Goal: Task Accomplishment & Management: Manage account settings

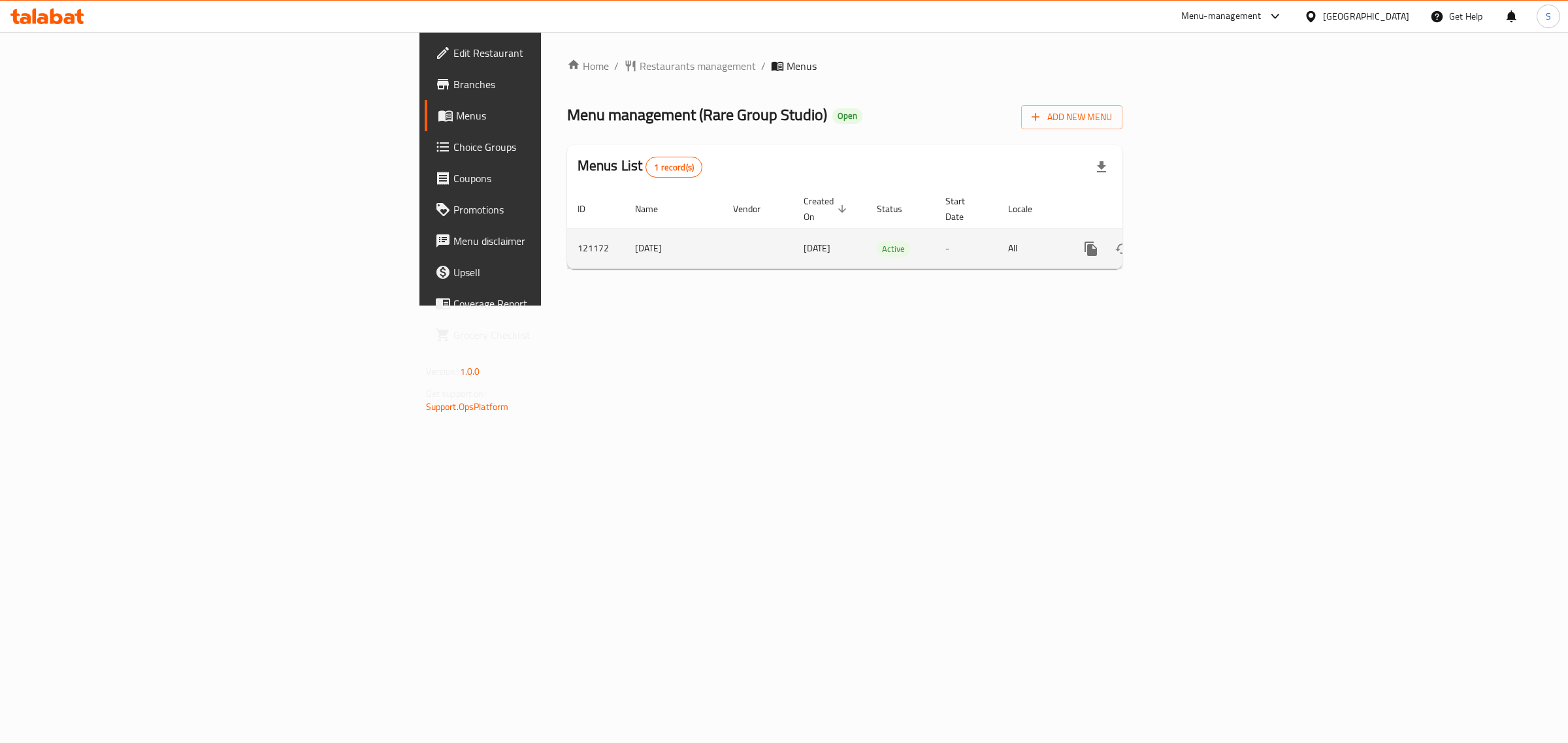
click at [1193, 241] on icon "enhanced table" at bounding box center [1185, 248] width 16 height 16
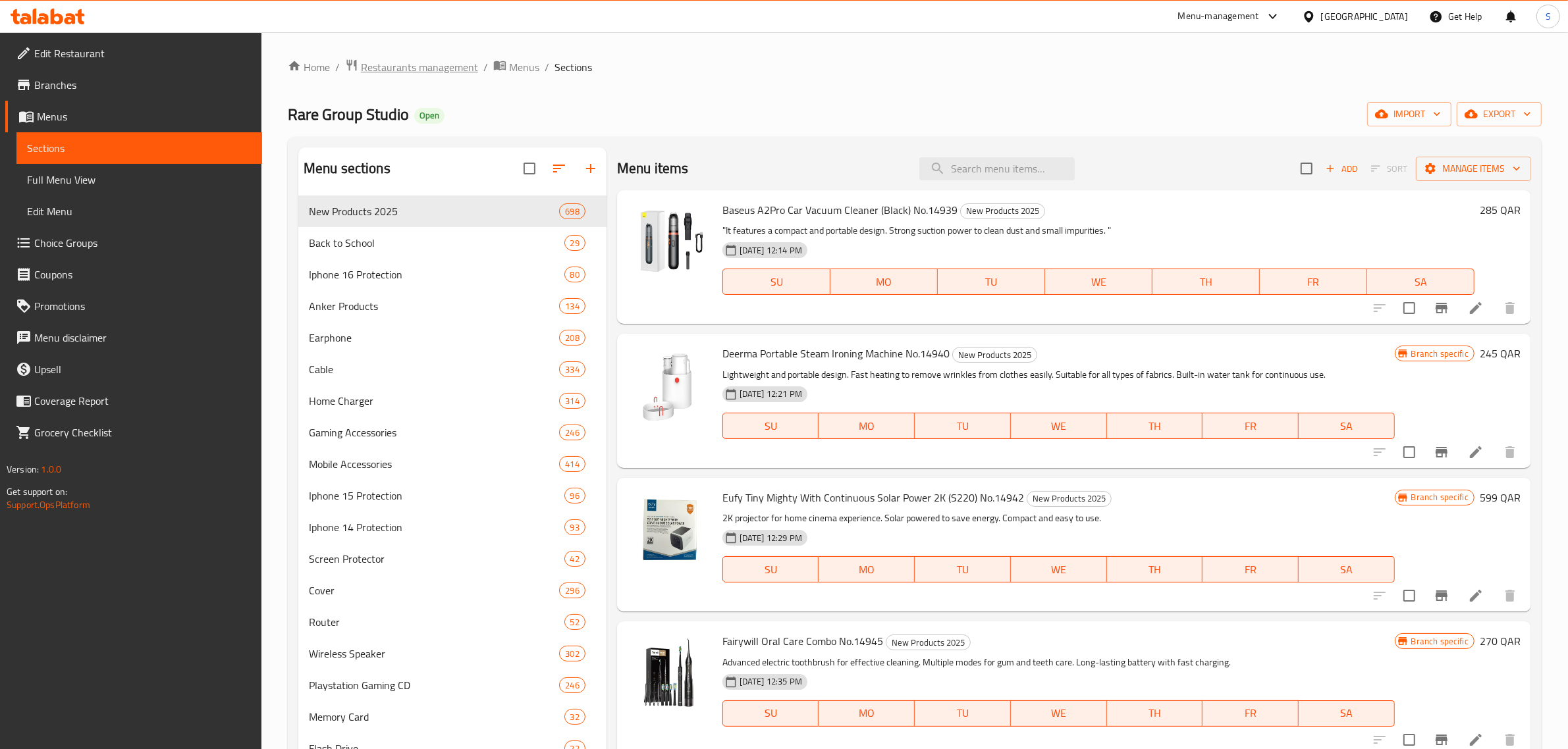
click at [369, 60] on span "Restaurants management" at bounding box center [420, 67] width 118 height 16
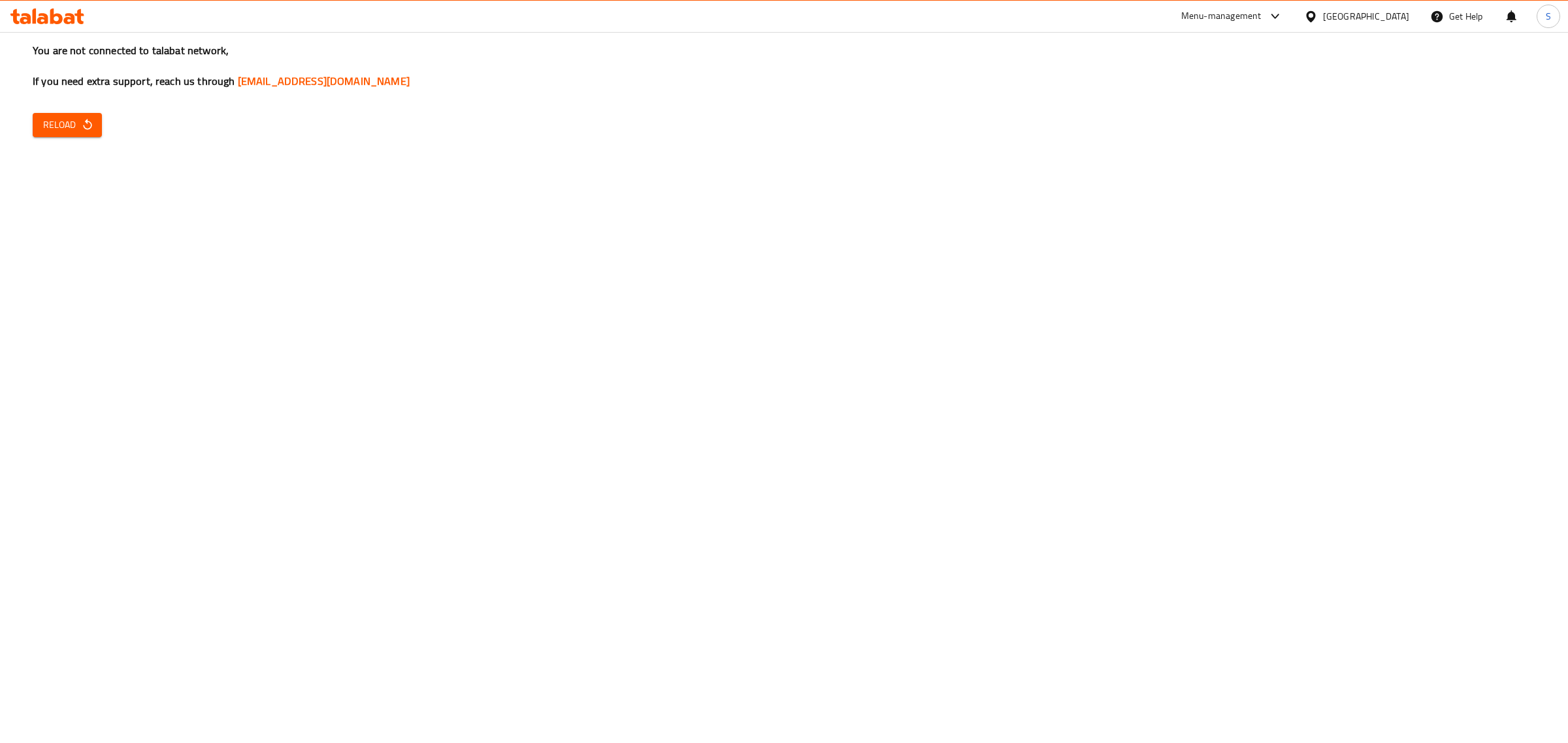
click at [108, 122] on div "You are not connected to talabat network, If you need extra support, reach us t…" at bounding box center [784, 372] width 1568 height 743
click at [81, 122] on icon "button" at bounding box center [87, 125] width 13 height 13
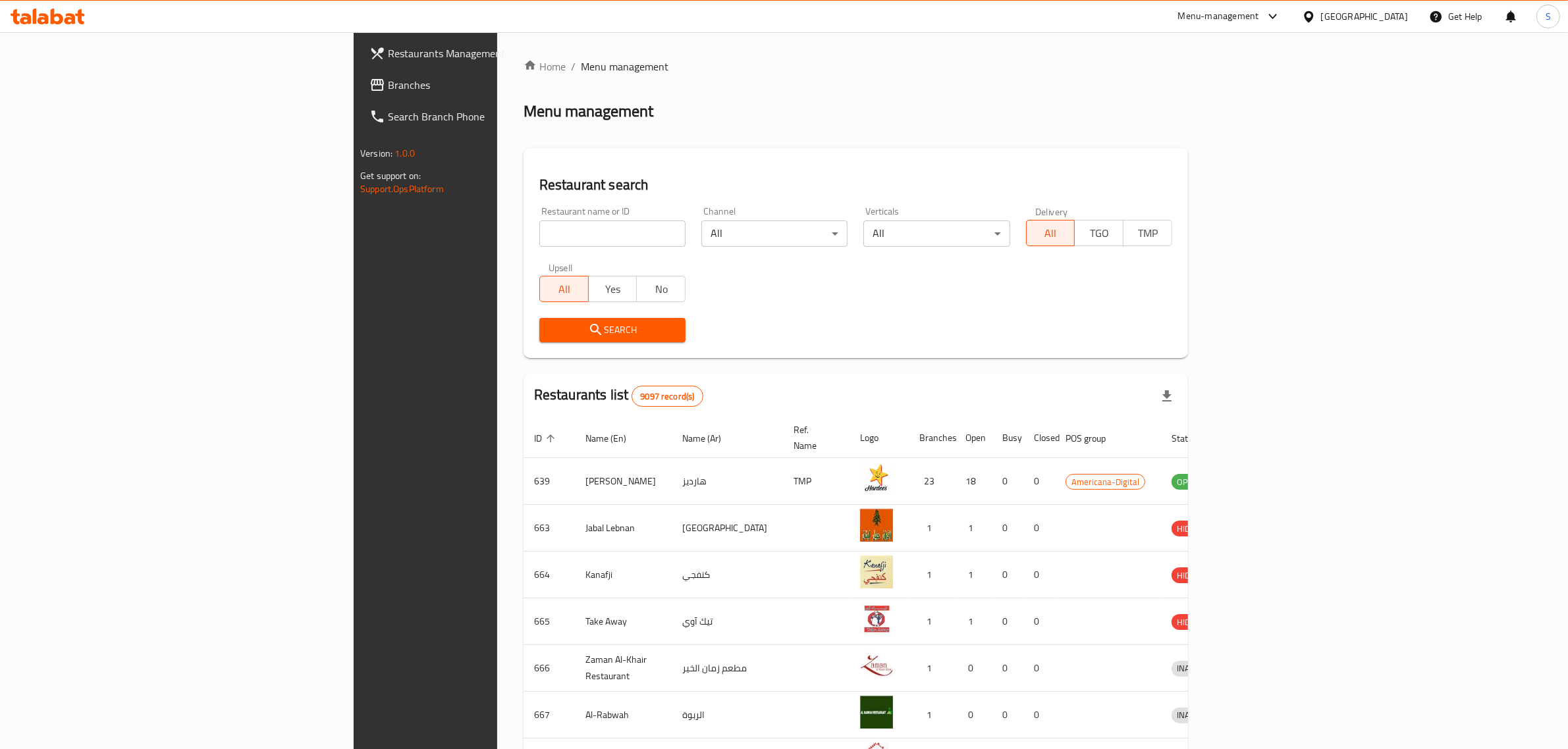
click at [539, 235] on input "search" at bounding box center [612, 233] width 146 height 26
type input "a"
type input "qatar re"
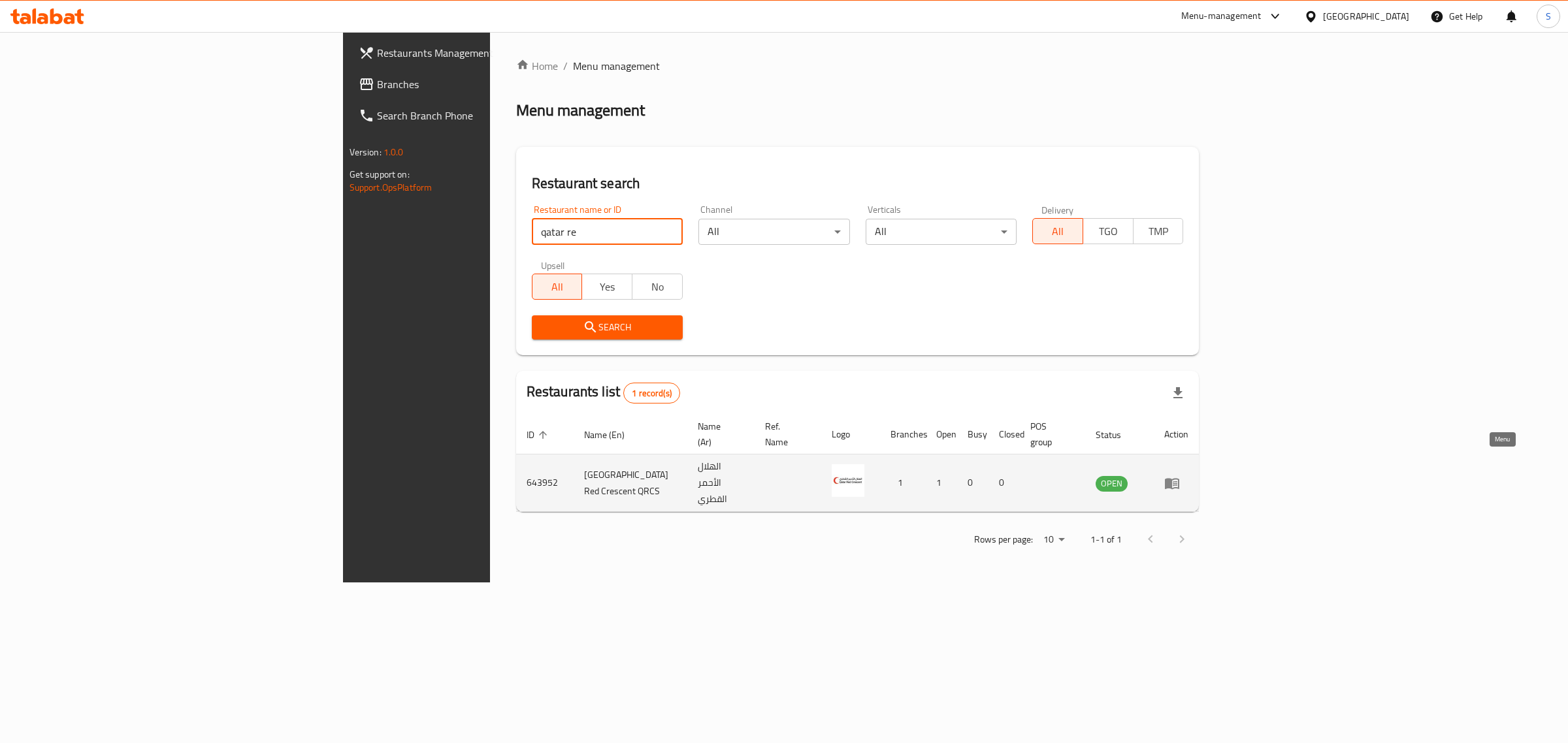
click at [1180, 478] on icon "enhanced table" at bounding box center [1171, 483] width 14 height 11
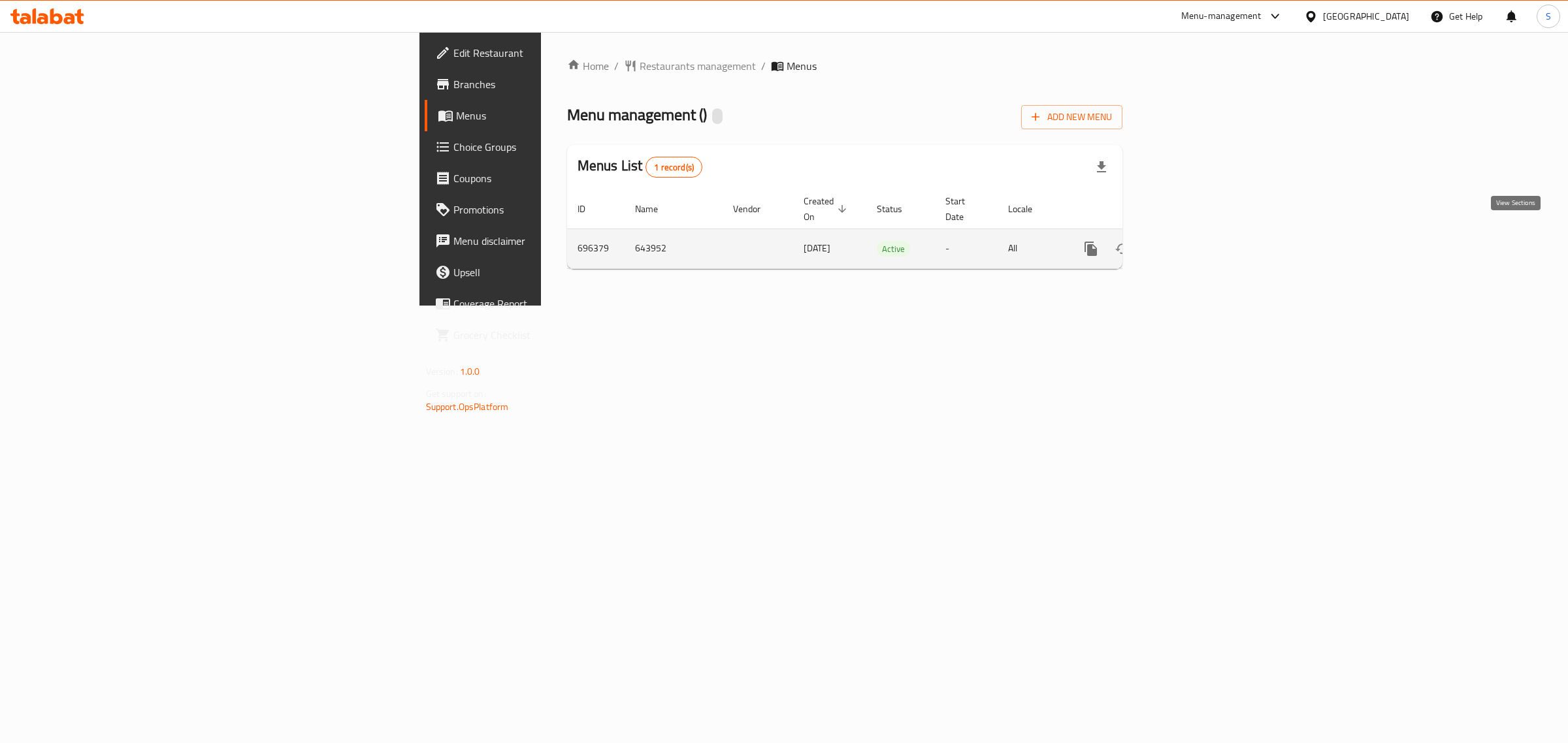
click at [1193, 241] on icon "enhanced table" at bounding box center [1185, 248] width 16 height 16
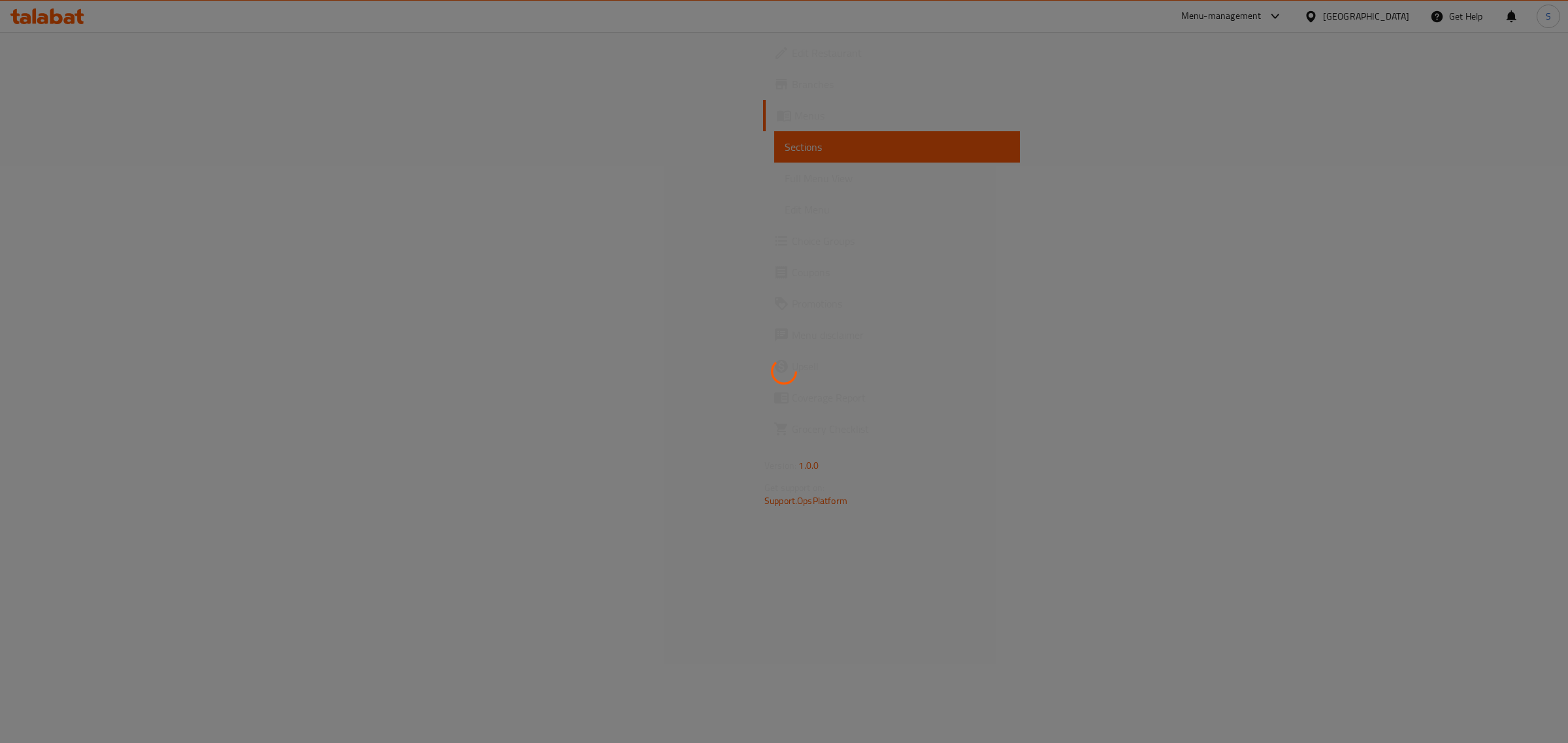
click at [57, 110] on div at bounding box center [784, 372] width 1568 height 743
click at [57, 112] on div at bounding box center [784, 372] width 1568 height 743
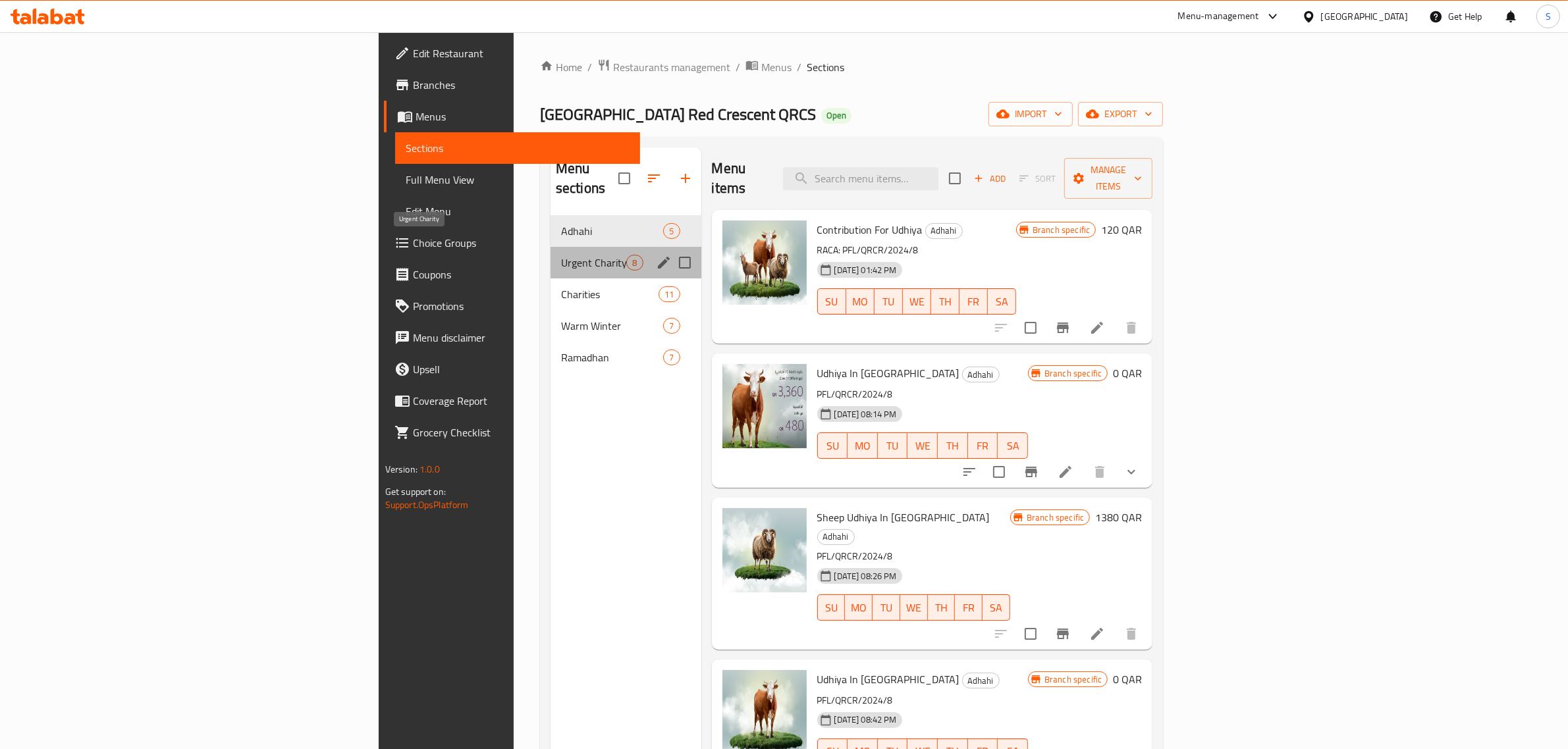
click at [561, 255] on span "Urgent Charity" at bounding box center [594, 263] width 66 height 16
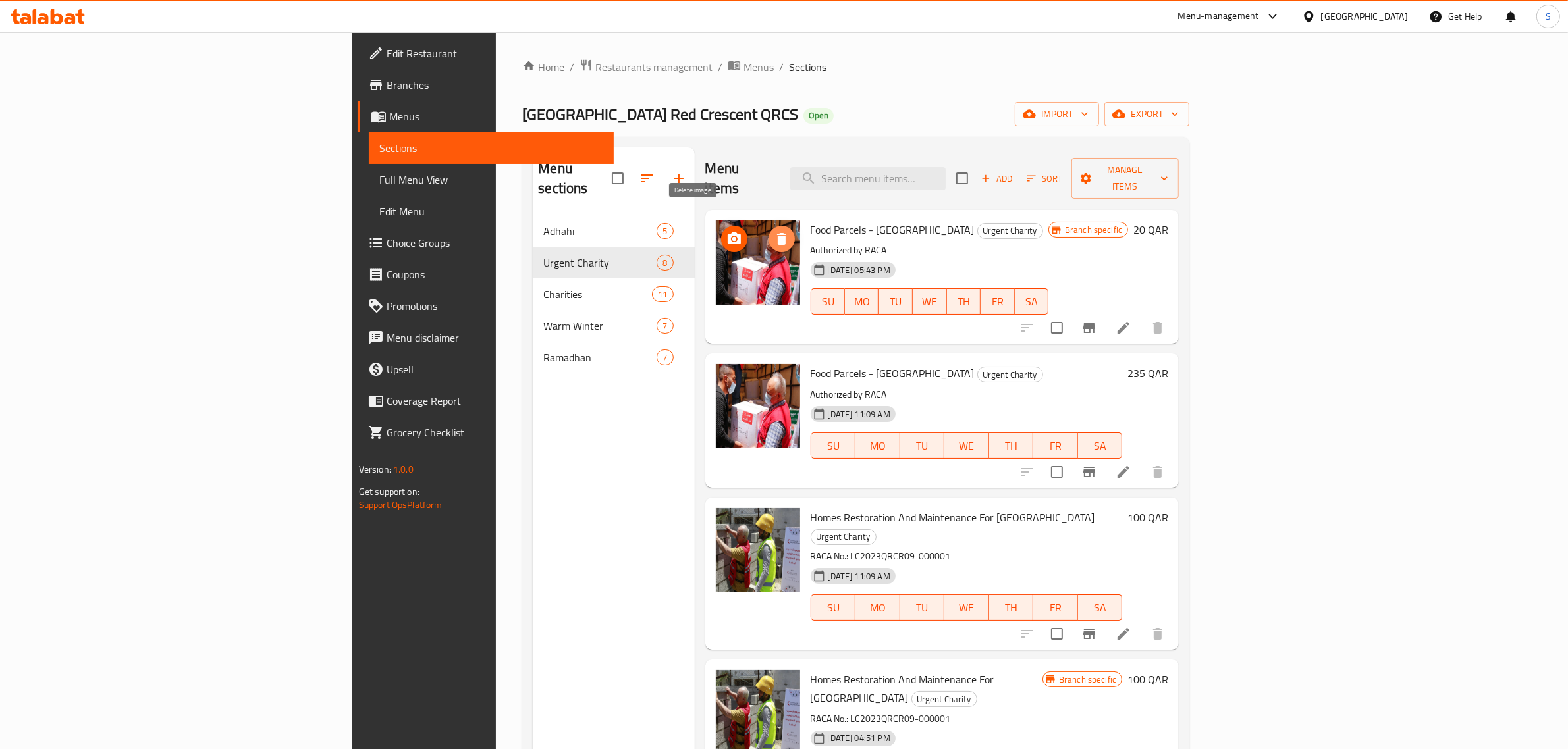
click at [768, 232] on button "delete image" at bounding box center [781, 238] width 26 height 26
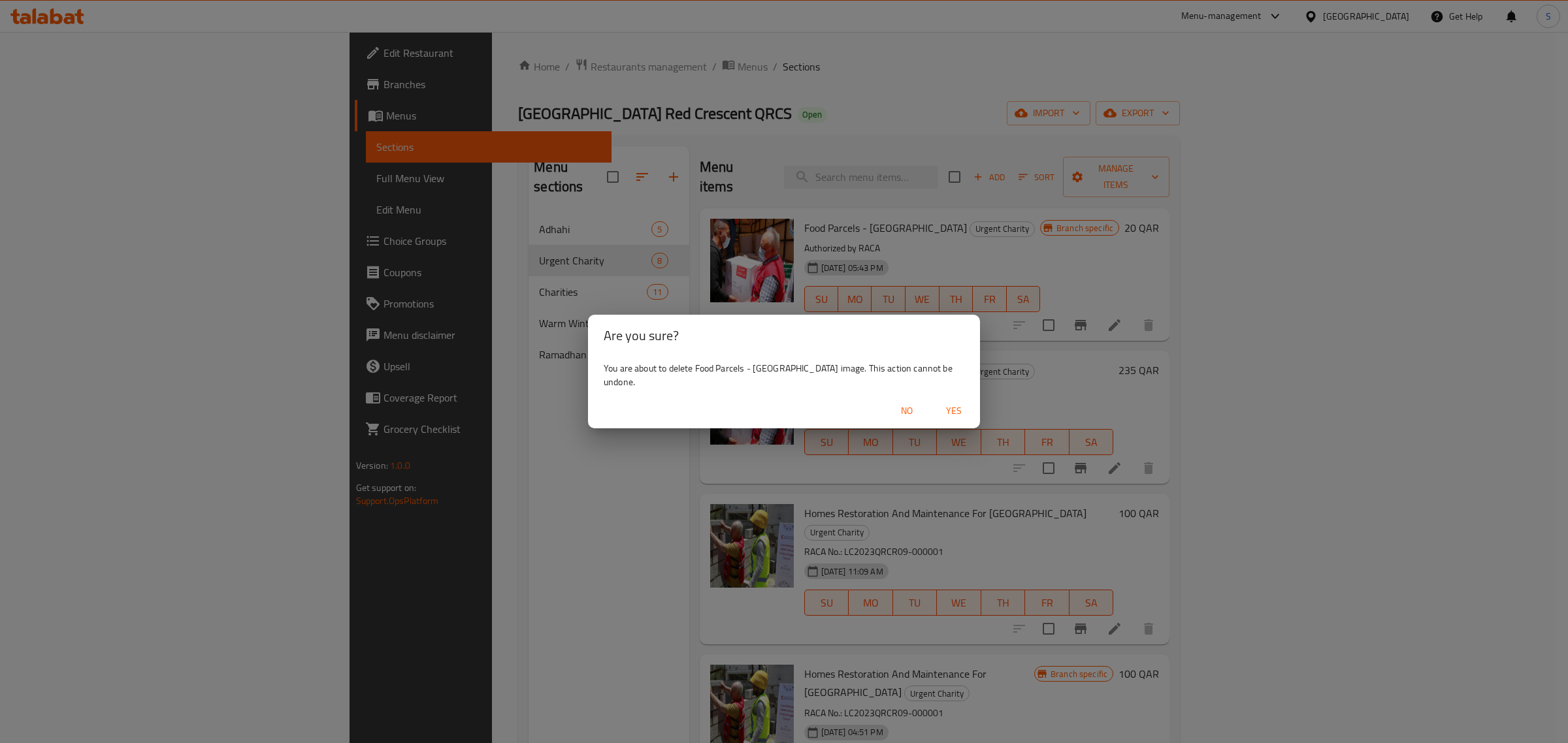
click at [891, 406] on span "No" at bounding box center [907, 411] width 32 height 17
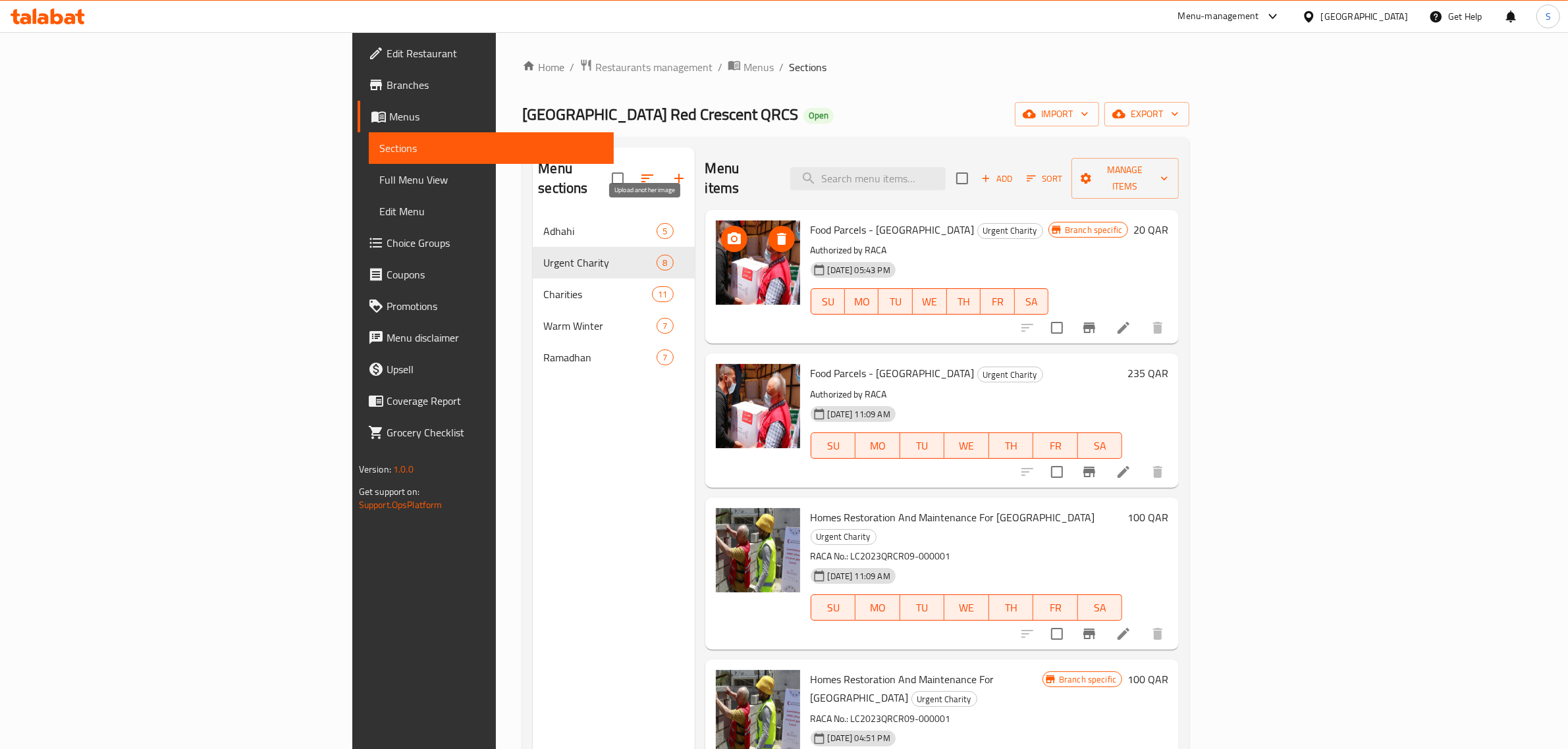
click at [728, 233] on icon "upload picture" at bounding box center [735, 238] width 13 height 12
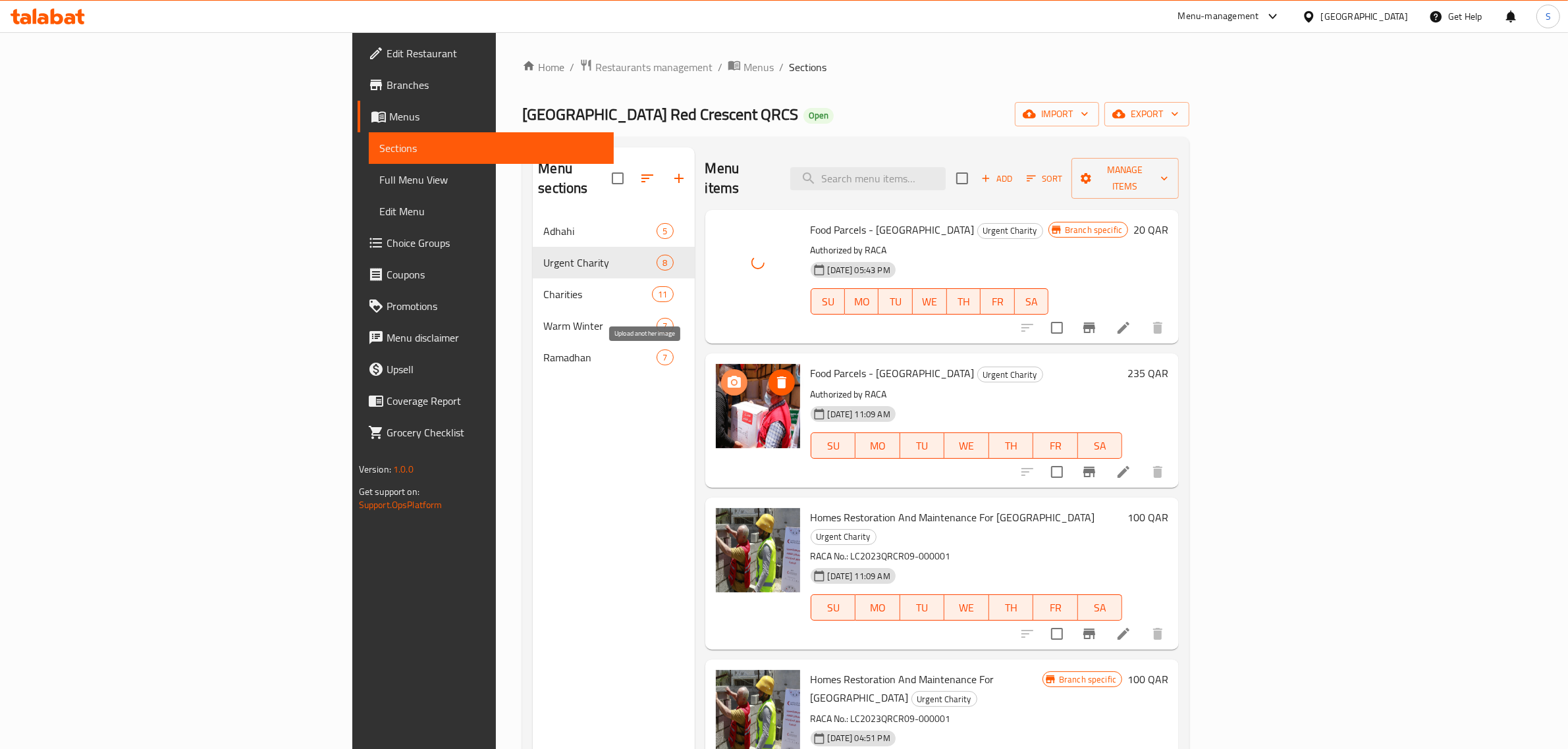
click at [728, 376] on icon "upload picture" at bounding box center [735, 382] width 13 height 12
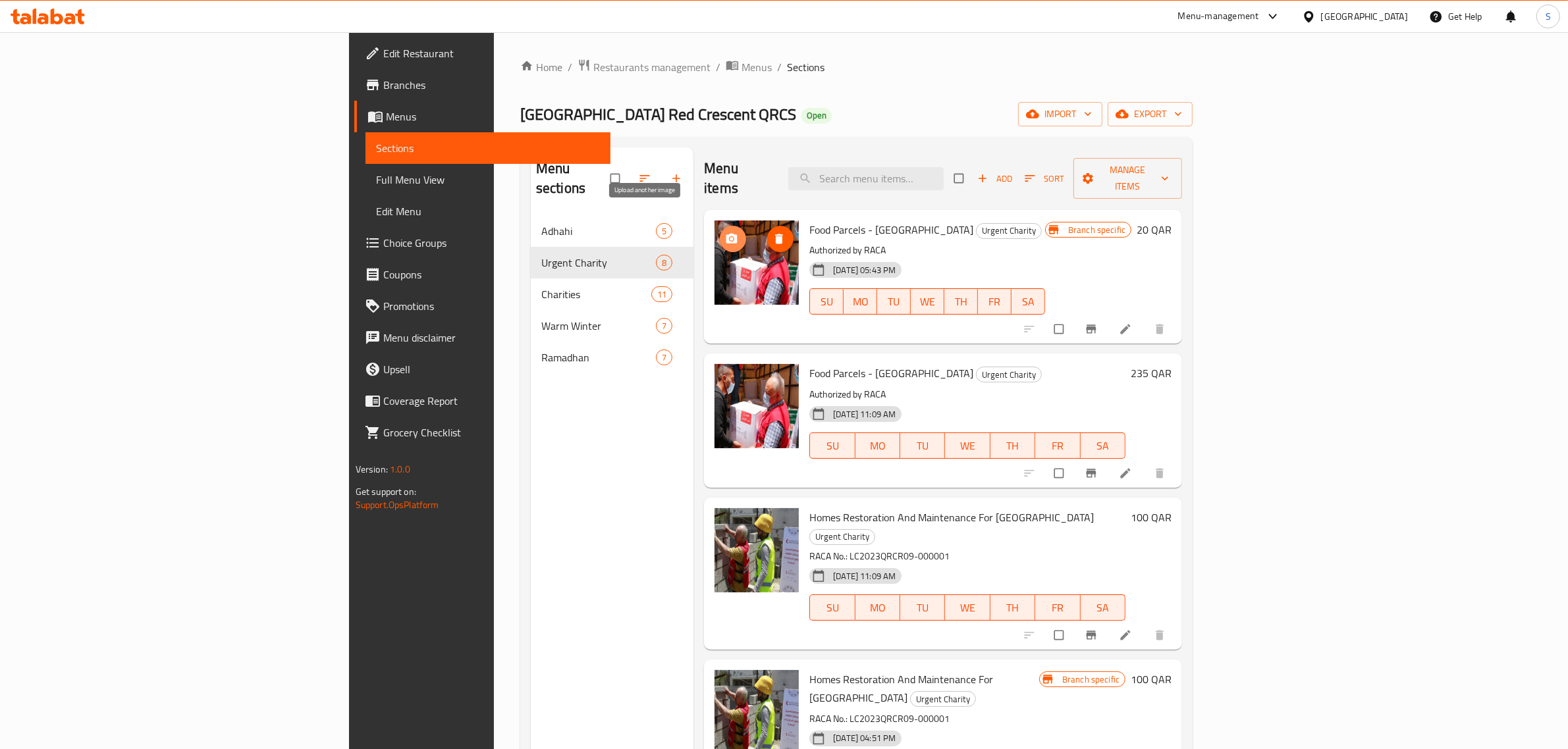
click at [720, 233] on span "upload picture" at bounding box center [732, 239] width 26 height 13
click at [1132, 322] on icon at bounding box center [1125, 329] width 13 height 13
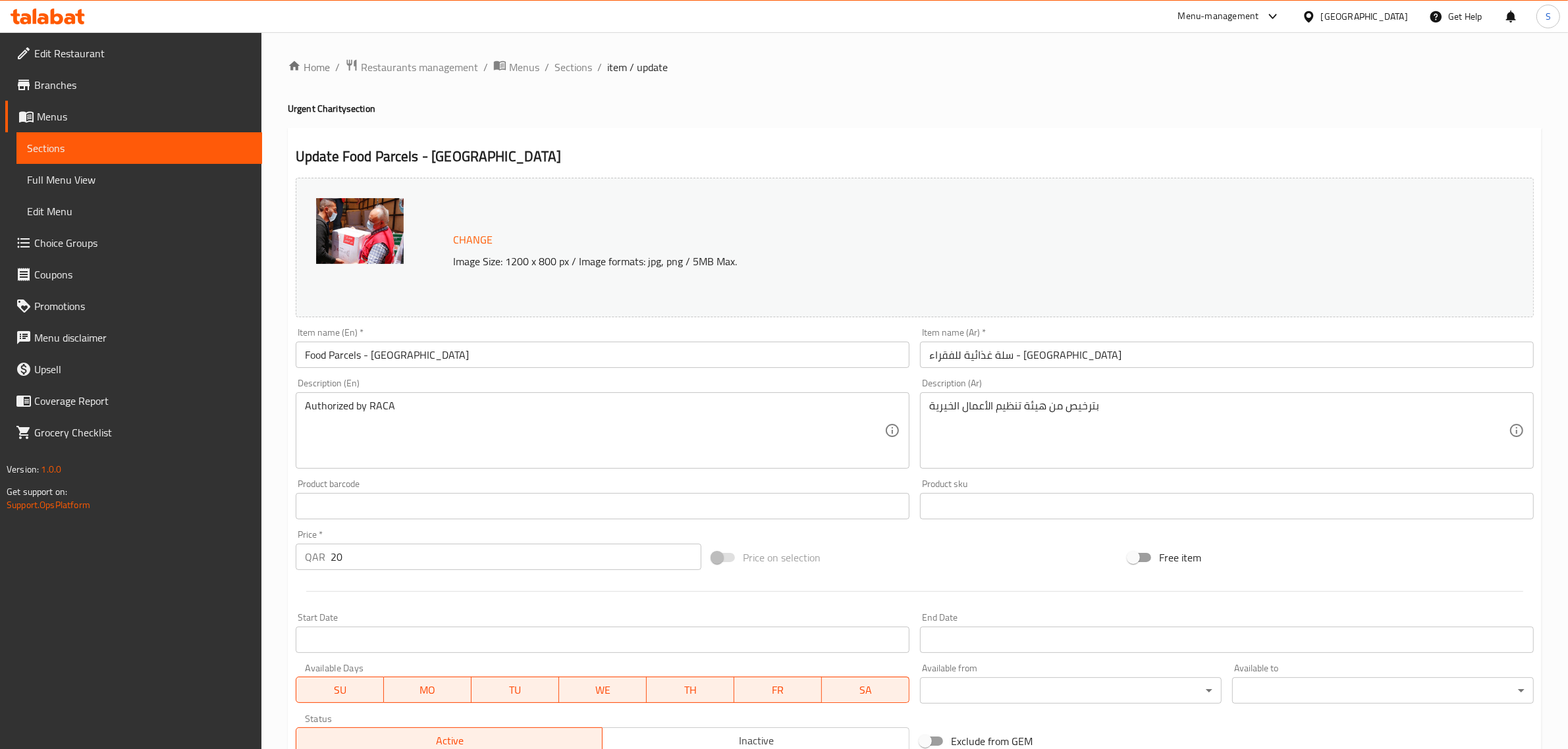
click at [396, 221] on img at bounding box center [359, 231] width 87 height 65
click at [367, 230] on img at bounding box center [359, 231] width 87 height 65
click at [471, 234] on span "Change" at bounding box center [473, 239] width 39 height 19
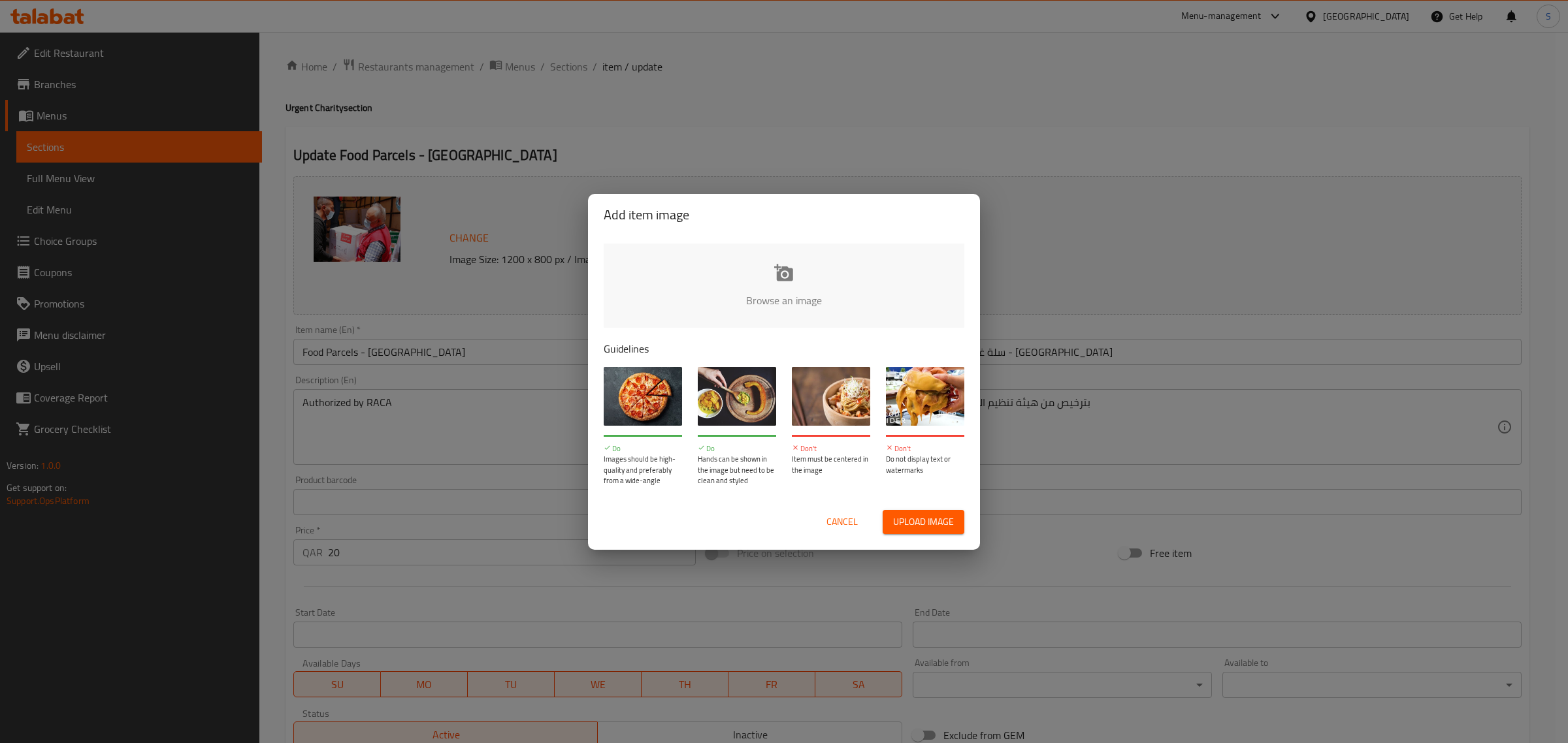
click at [848, 514] on span "Cancel" at bounding box center [842, 522] width 32 height 17
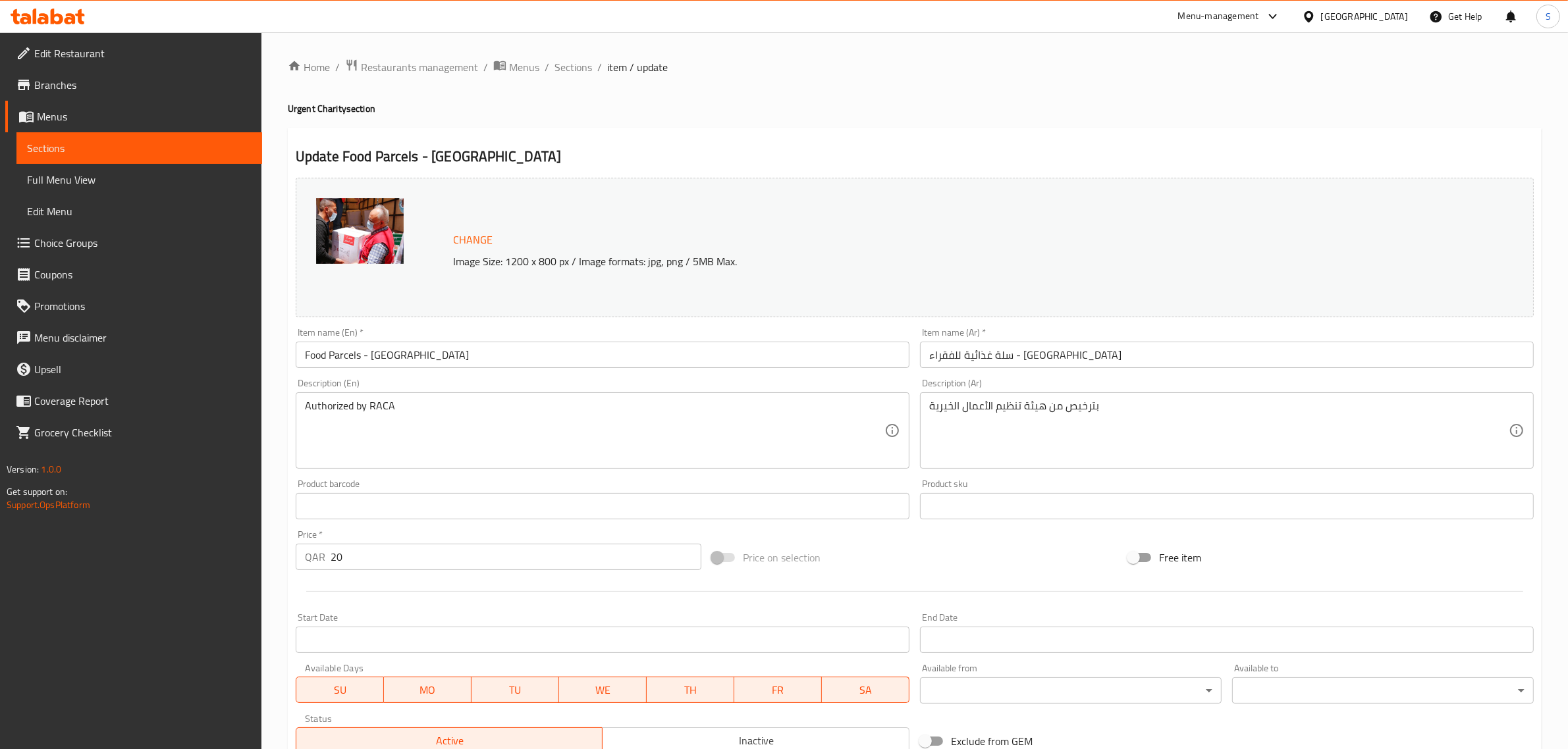
click at [479, 228] on button "Change" at bounding box center [473, 240] width 50 height 27
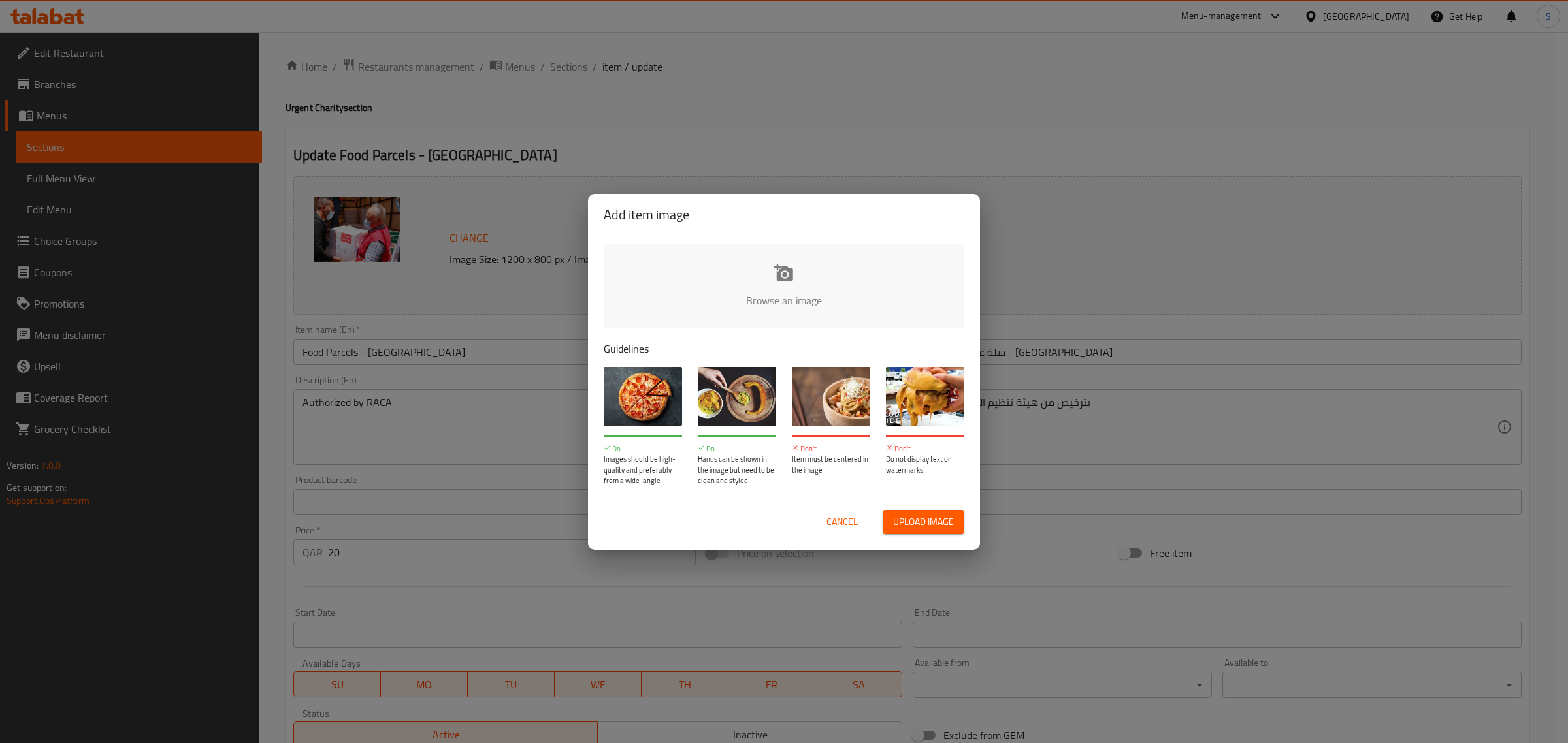
click at [952, 523] on span "Upload image" at bounding box center [923, 522] width 61 height 17
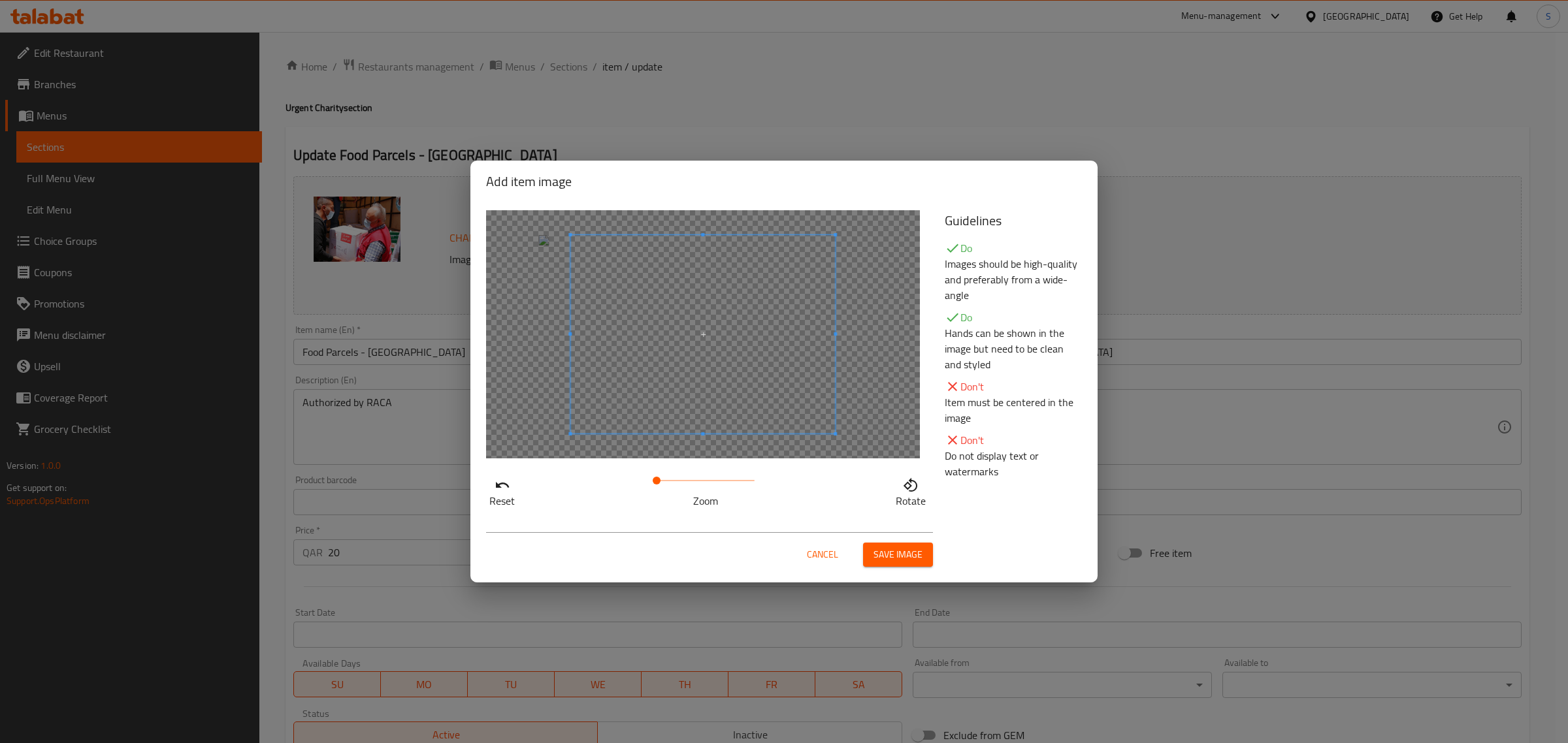
click at [895, 557] on span "Save image" at bounding box center [898, 555] width 49 height 17
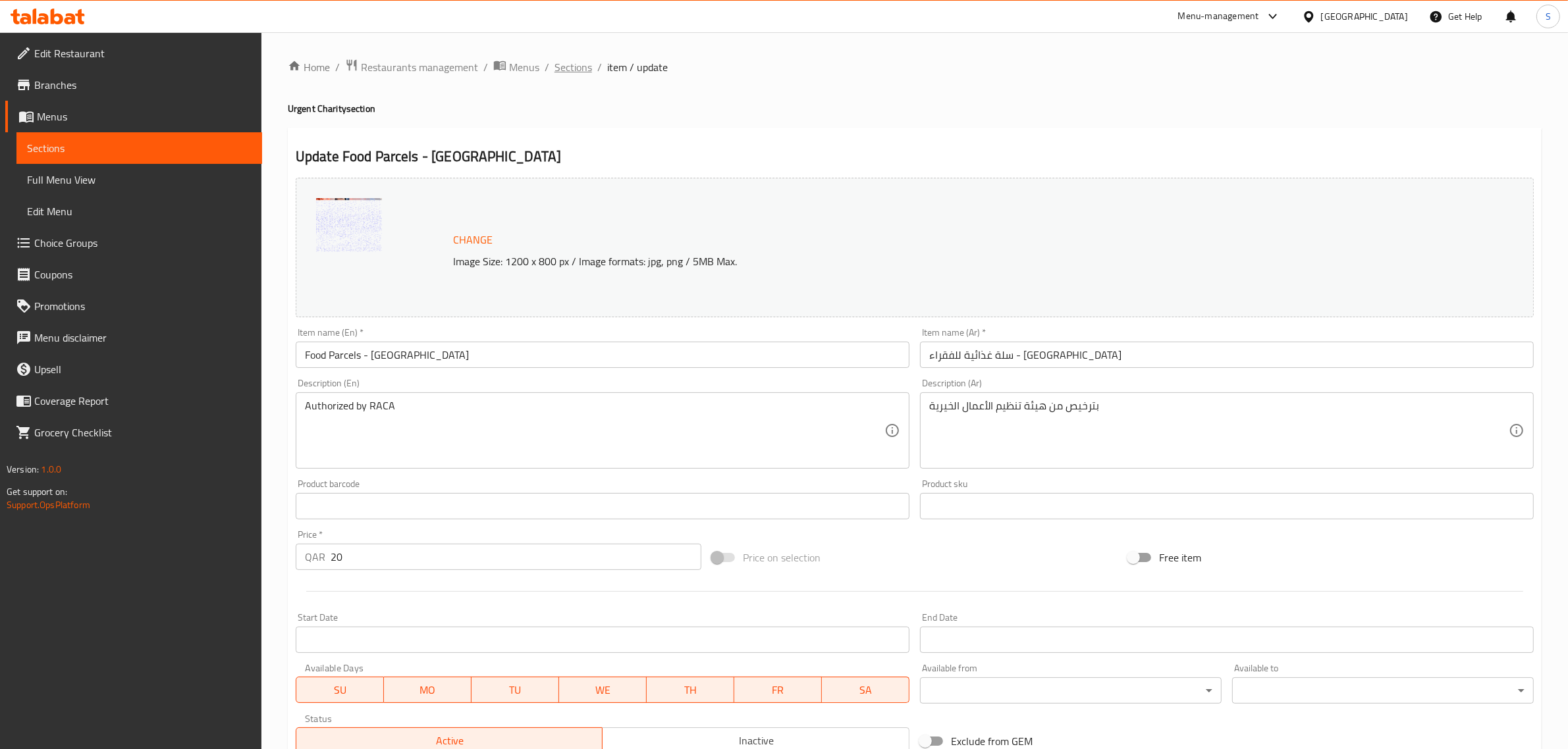
click at [560, 64] on span "Sections" at bounding box center [573, 67] width 38 height 16
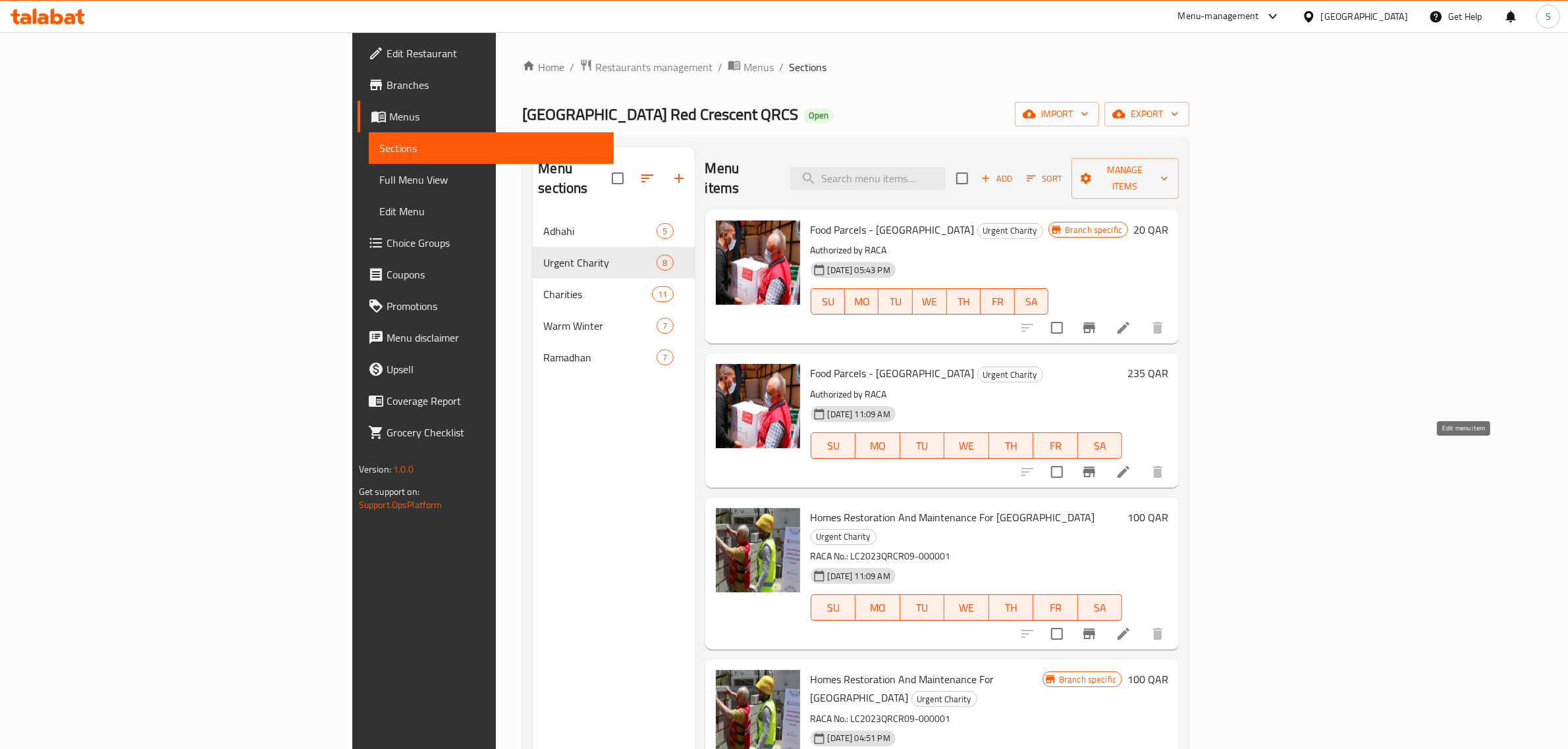
click at [1131, 464] on icon at bounding box center [1124, 472] width 16 height 16
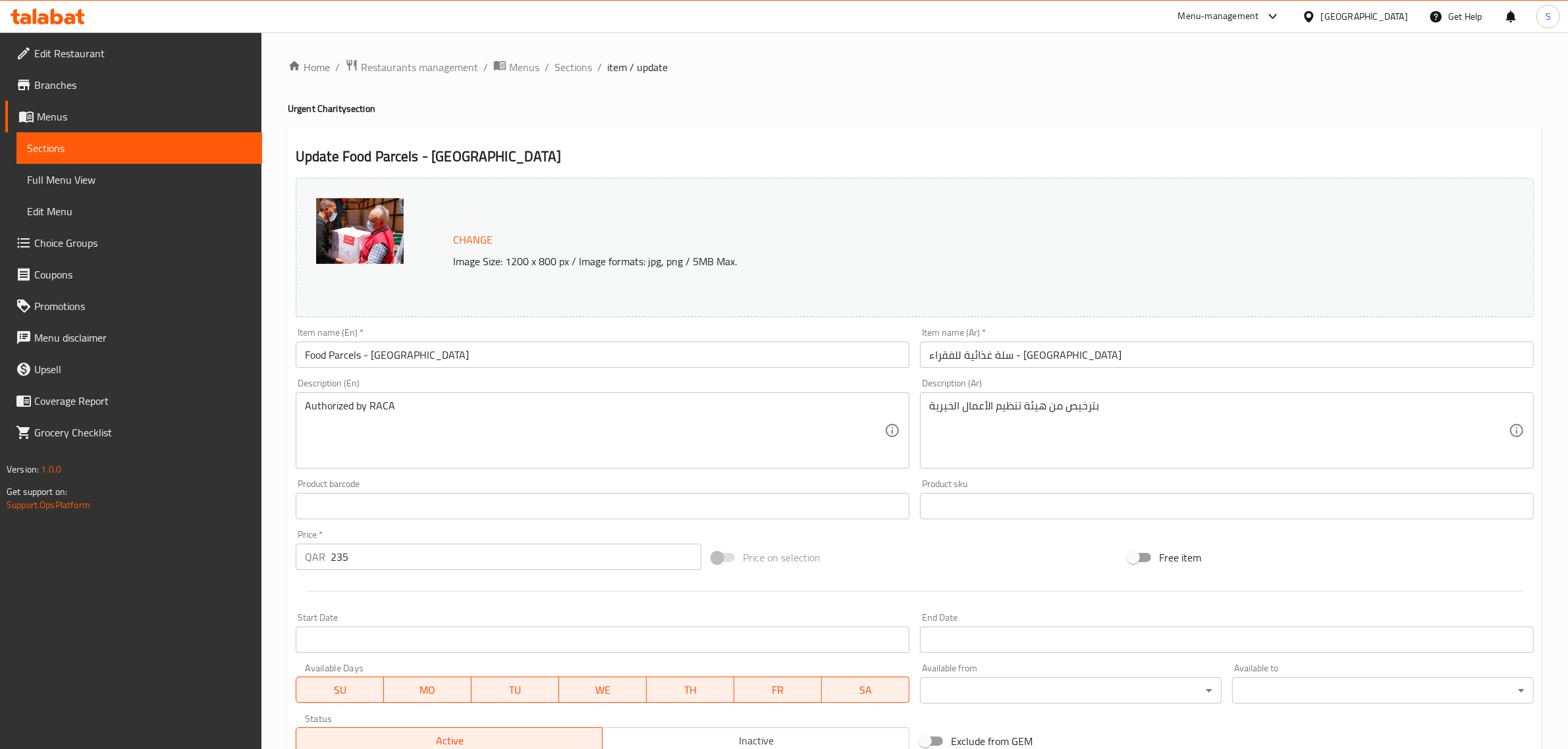
click at [478, 233] on span "Change" at bounding box center [473, 239] width 39 height 19
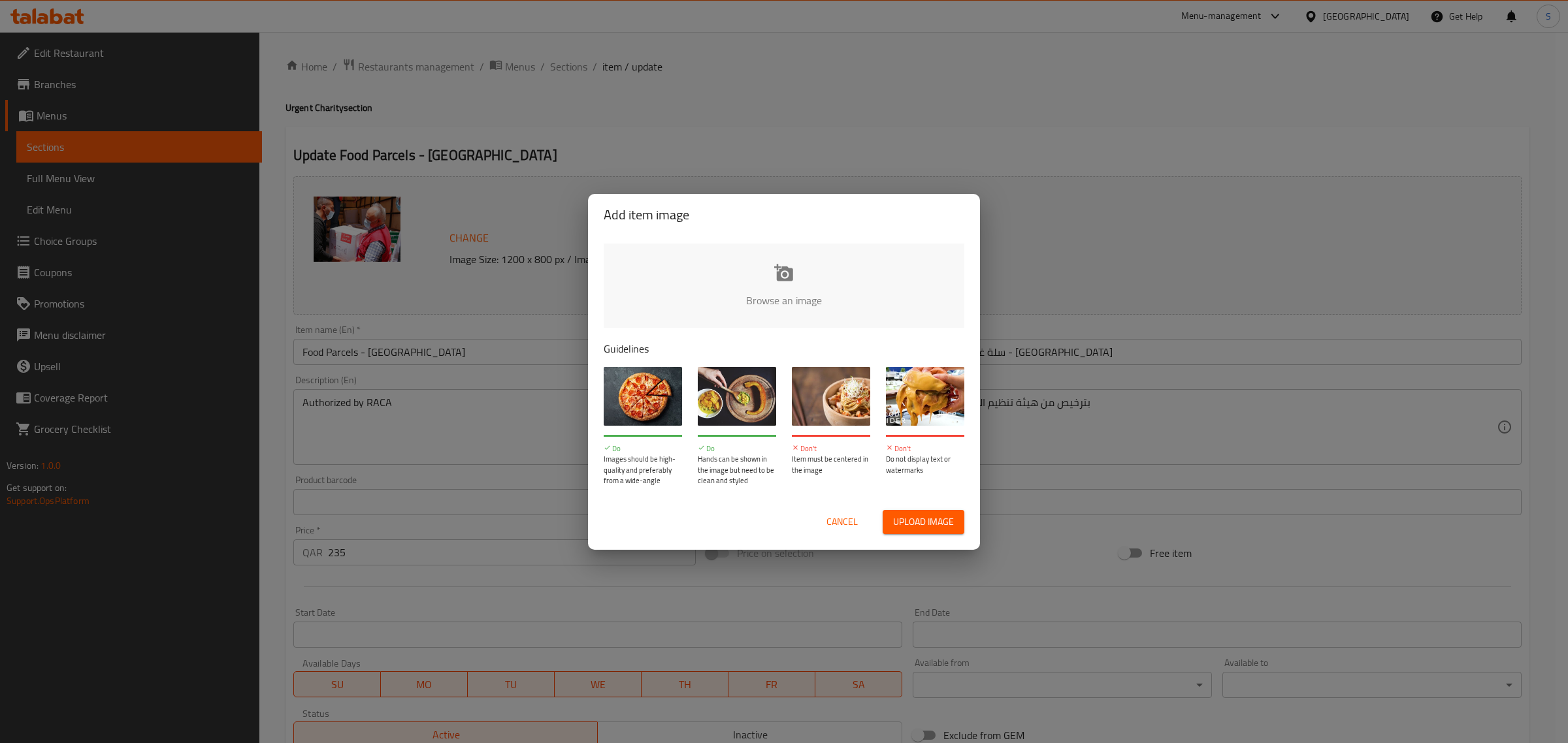
click at [792, 274] on input "file" at bounding box center [1226, 305] width 1244 height 122
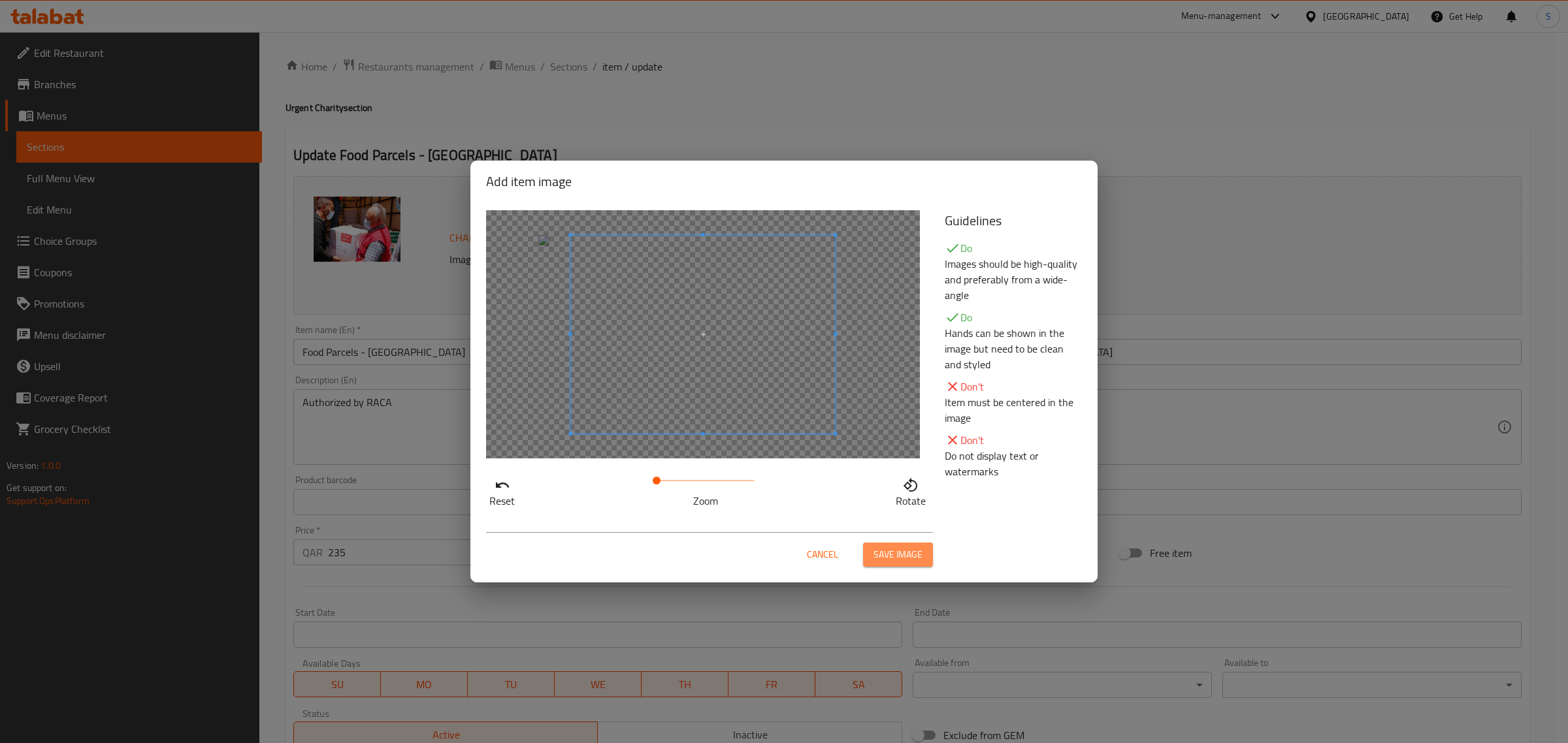
click at [923, 559] on button "Save image" at bounding box center [898, 555] width 70 height 24
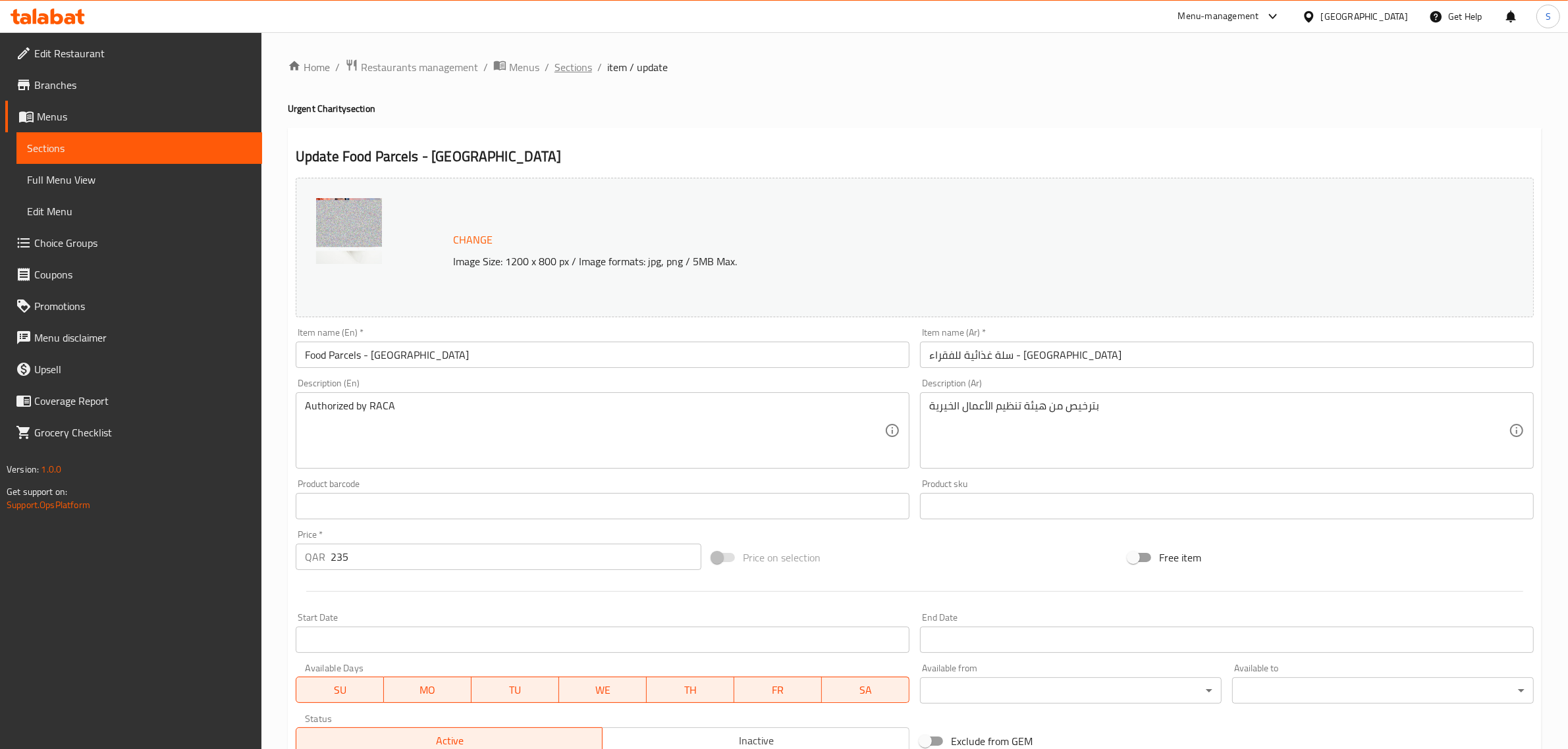
click at [578, 65] on span "Sections" at bounding box center [573, 67] width 38 height 16
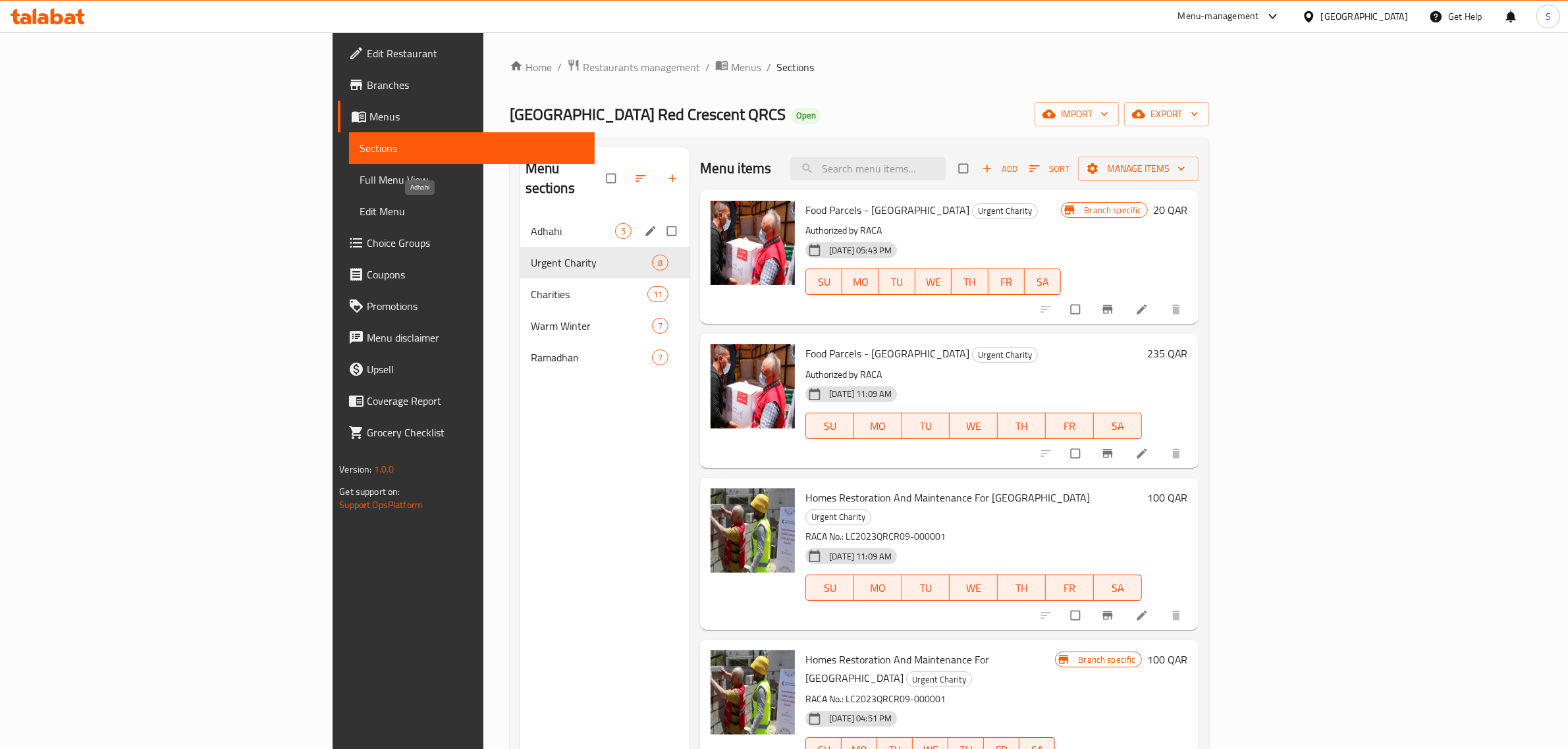
click at [531, 223] on span "Adhahi" at bounding box center [573, 231] width 84 height 16
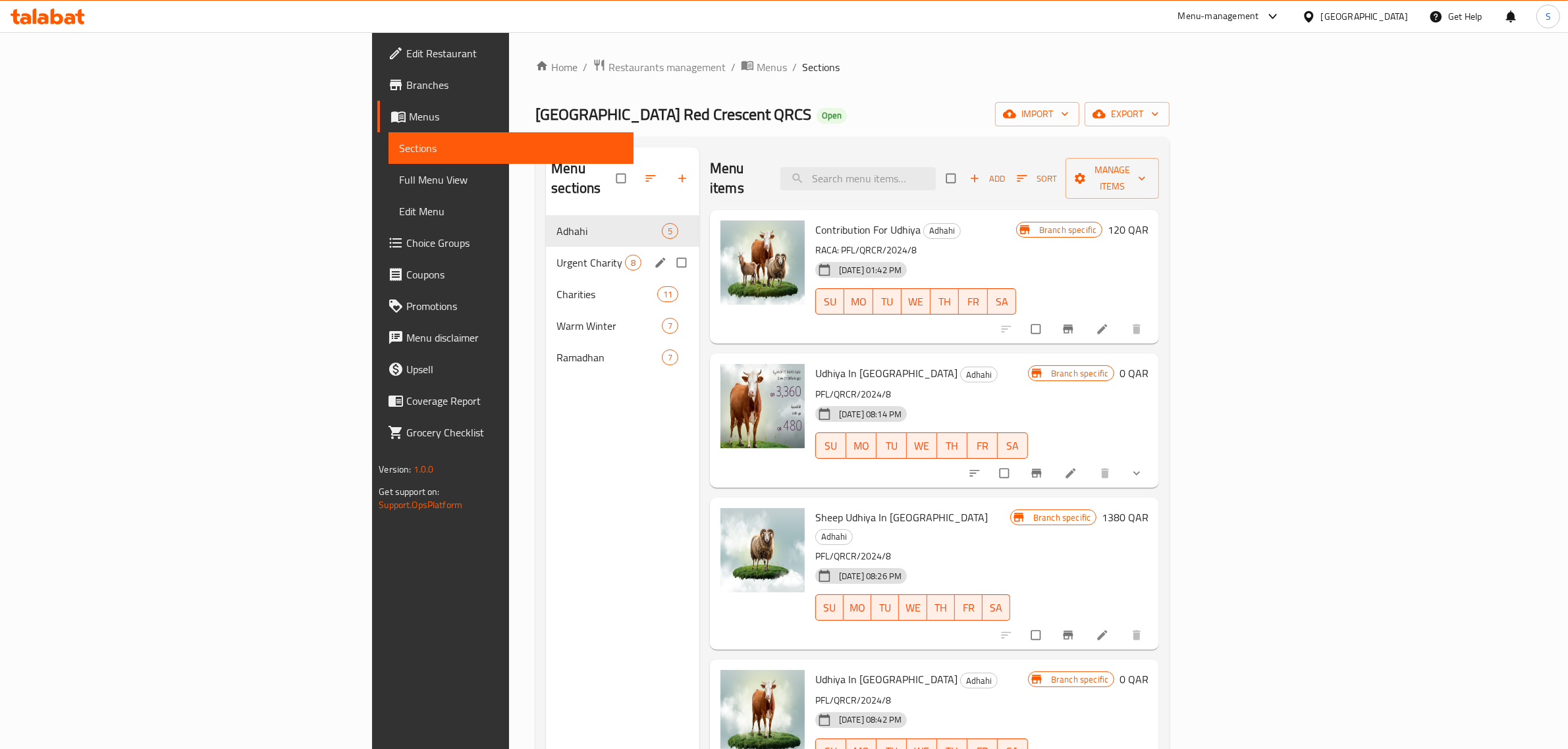
click at [557, 255] on span "Urgent Charity" at bounding box center [591, 263] width 69 height 16
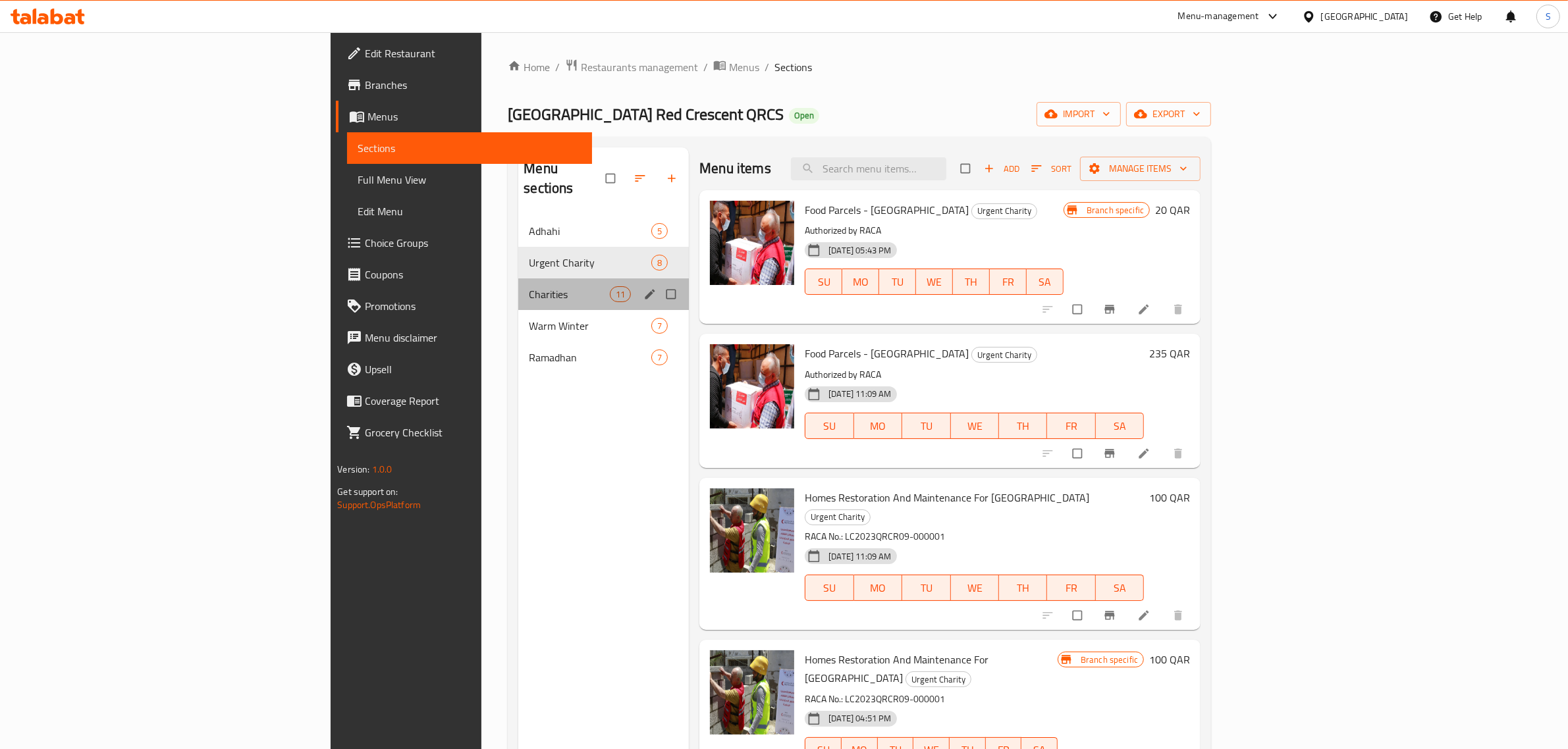
click at [518, 283] on div "Charities 11" at bounding box center [603, 295] width 170 height 32
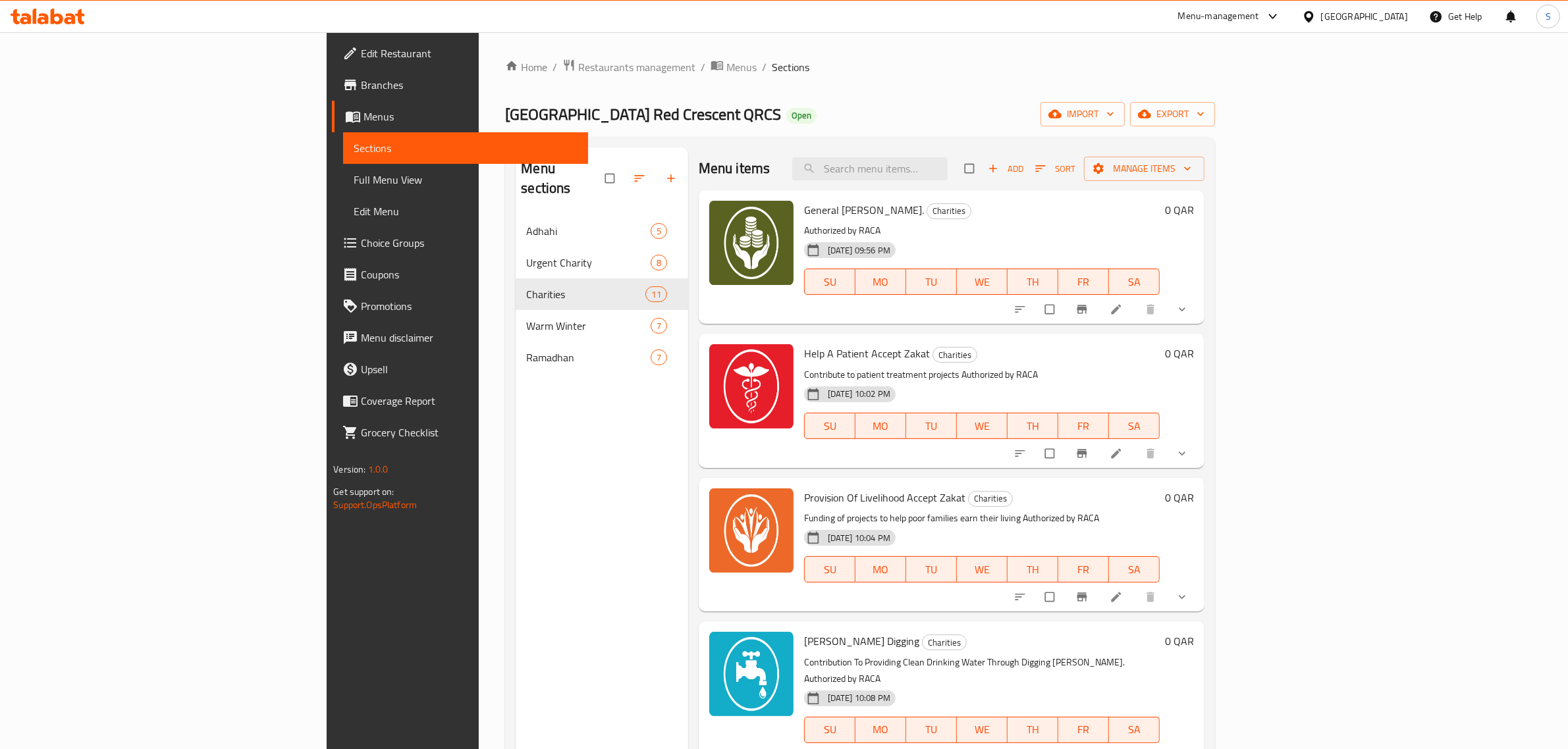
click at [332, 107] on link "Menus" at bounding box center [460, 117] width 257 height 32
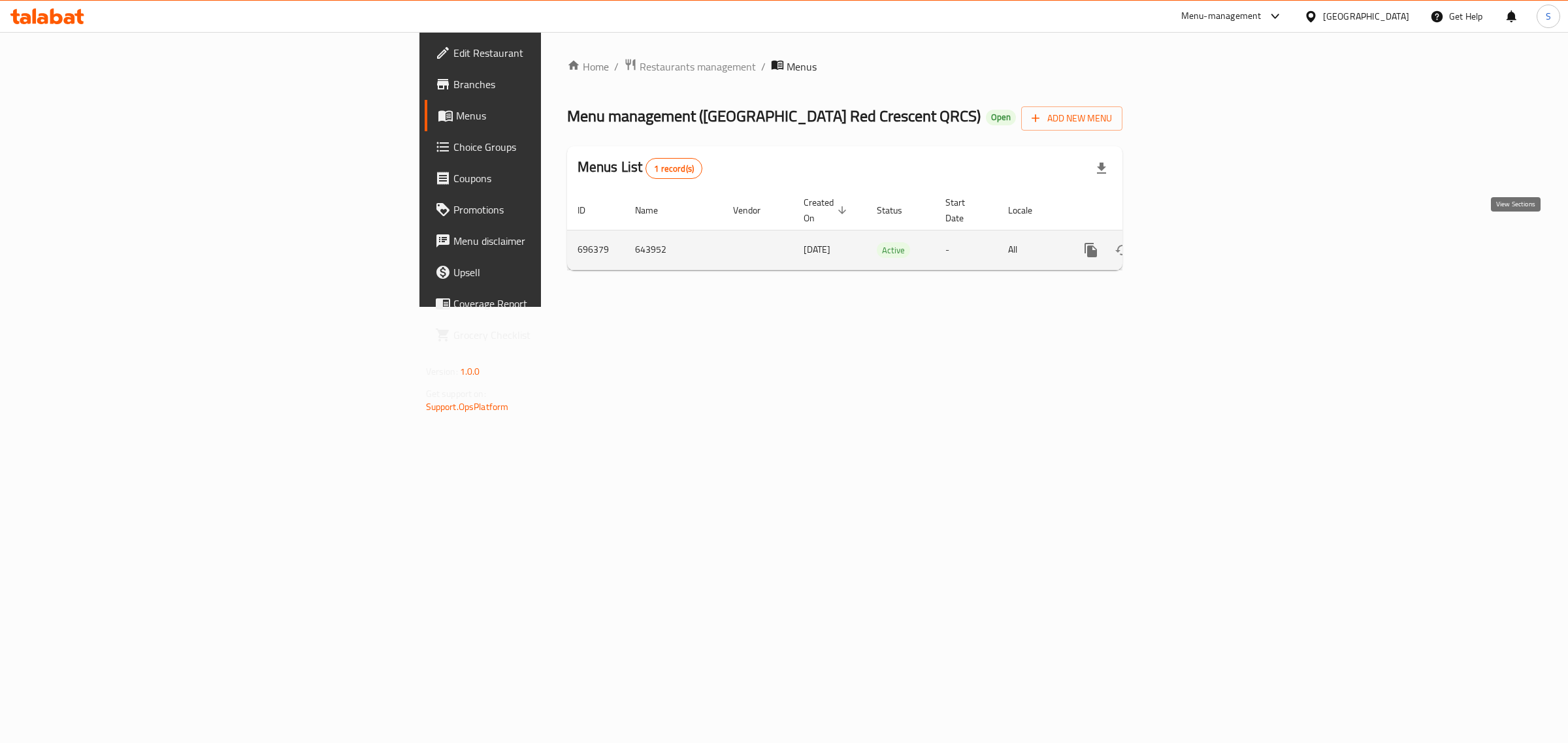
click at [1201, 237] on link "enhanced table" at bounding box center [1186, 251] width 32 height 32
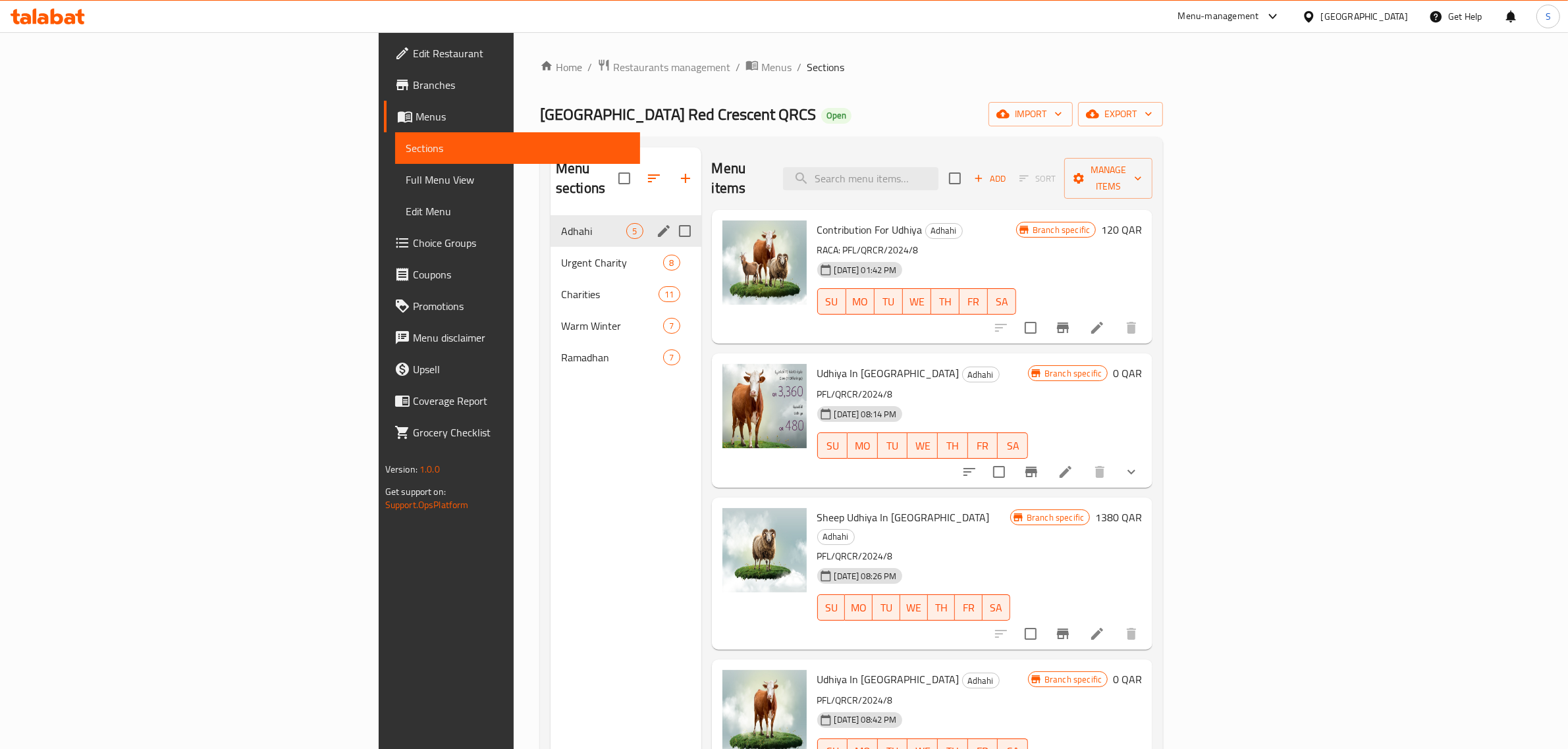
click at [551, 221] on div "Adhahi 5" at bounding box center [627, 231] width 151 height 32
click at [561, 255] on span "Urgent Charity" at bounding box center [594, 263] width 66 height 16
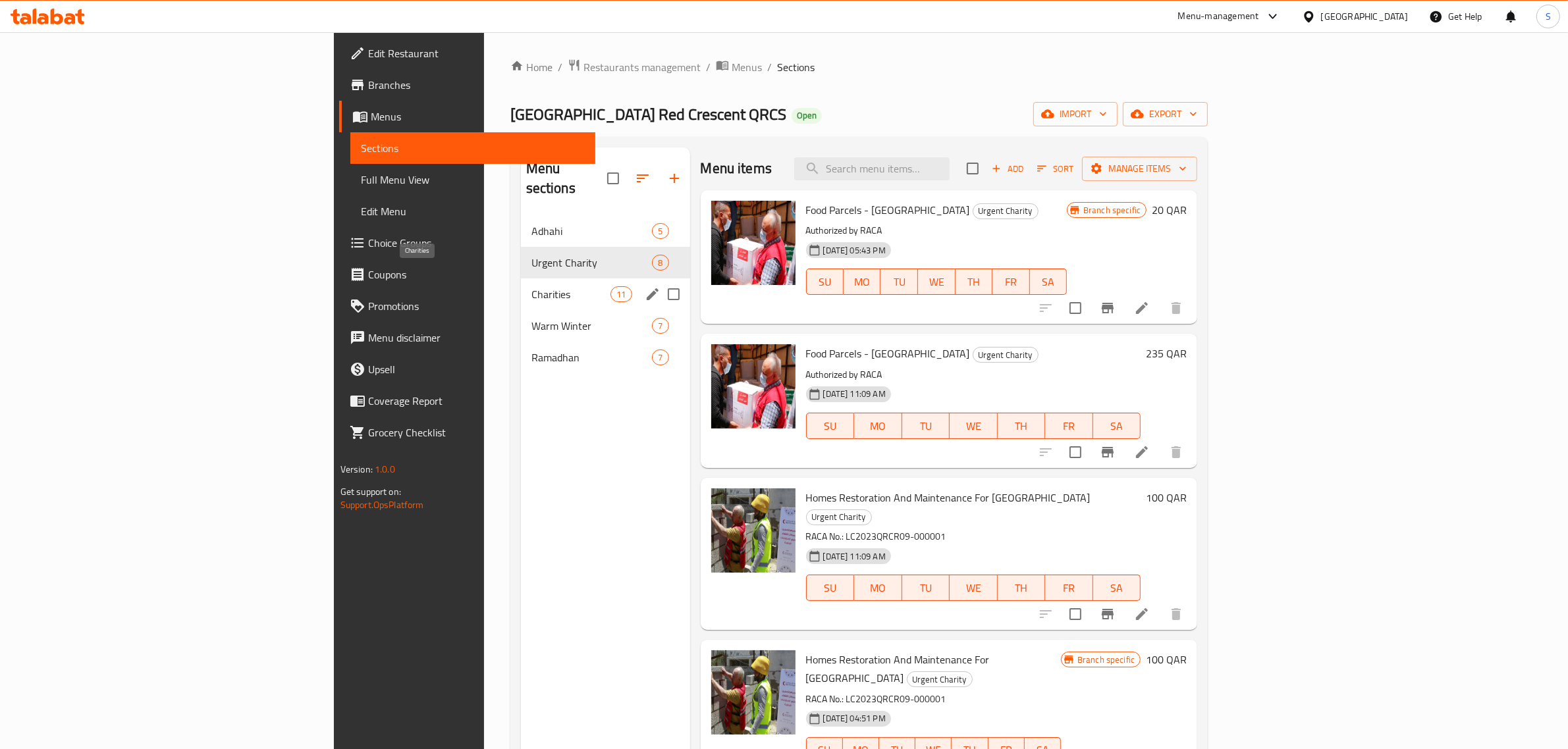
click at [532, 286] on span "Charities" at bounding box center [571, 294] width 80 height 16
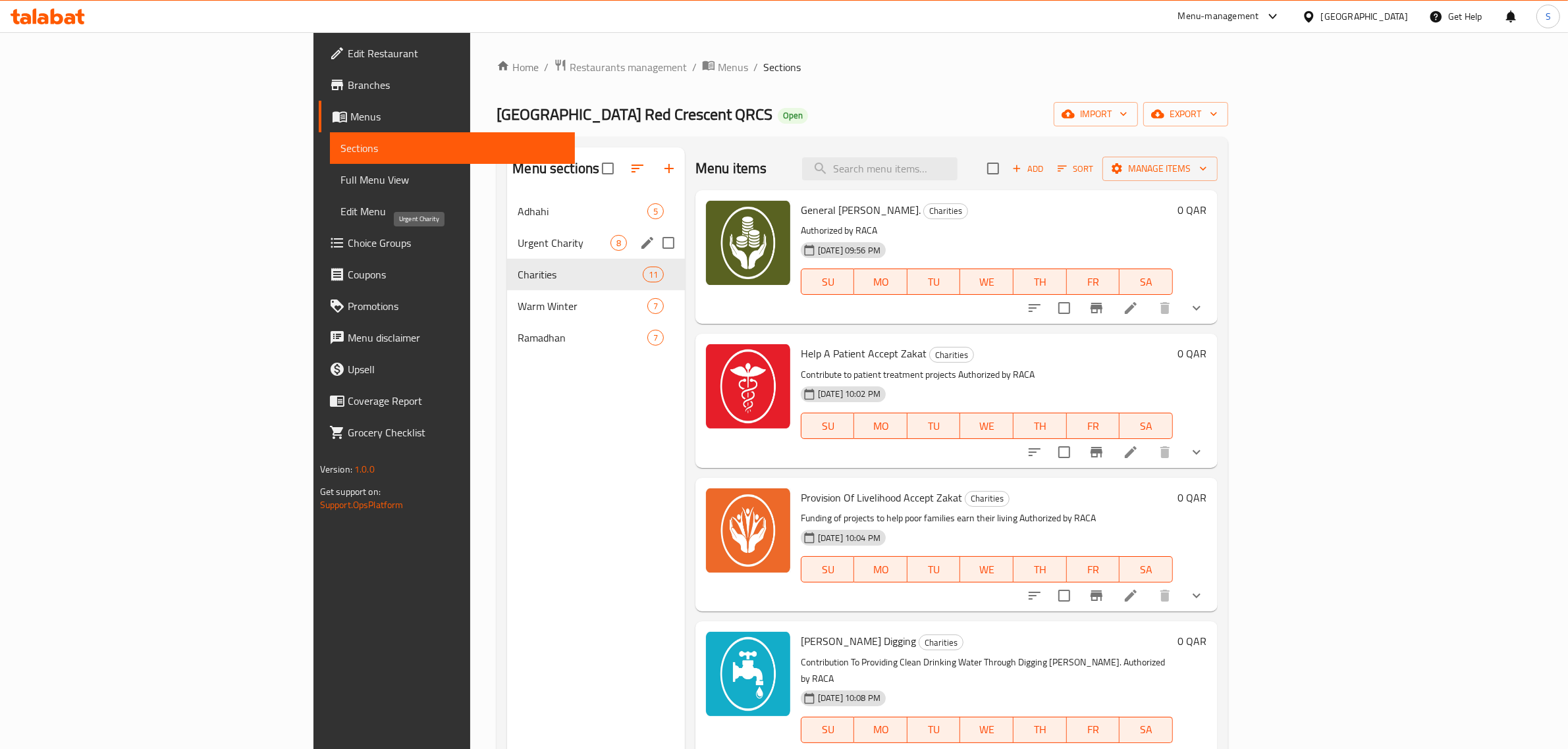
click at [517, 239] on span "Urgent Charity" at bounding box center [564, 243] width 92 height 16
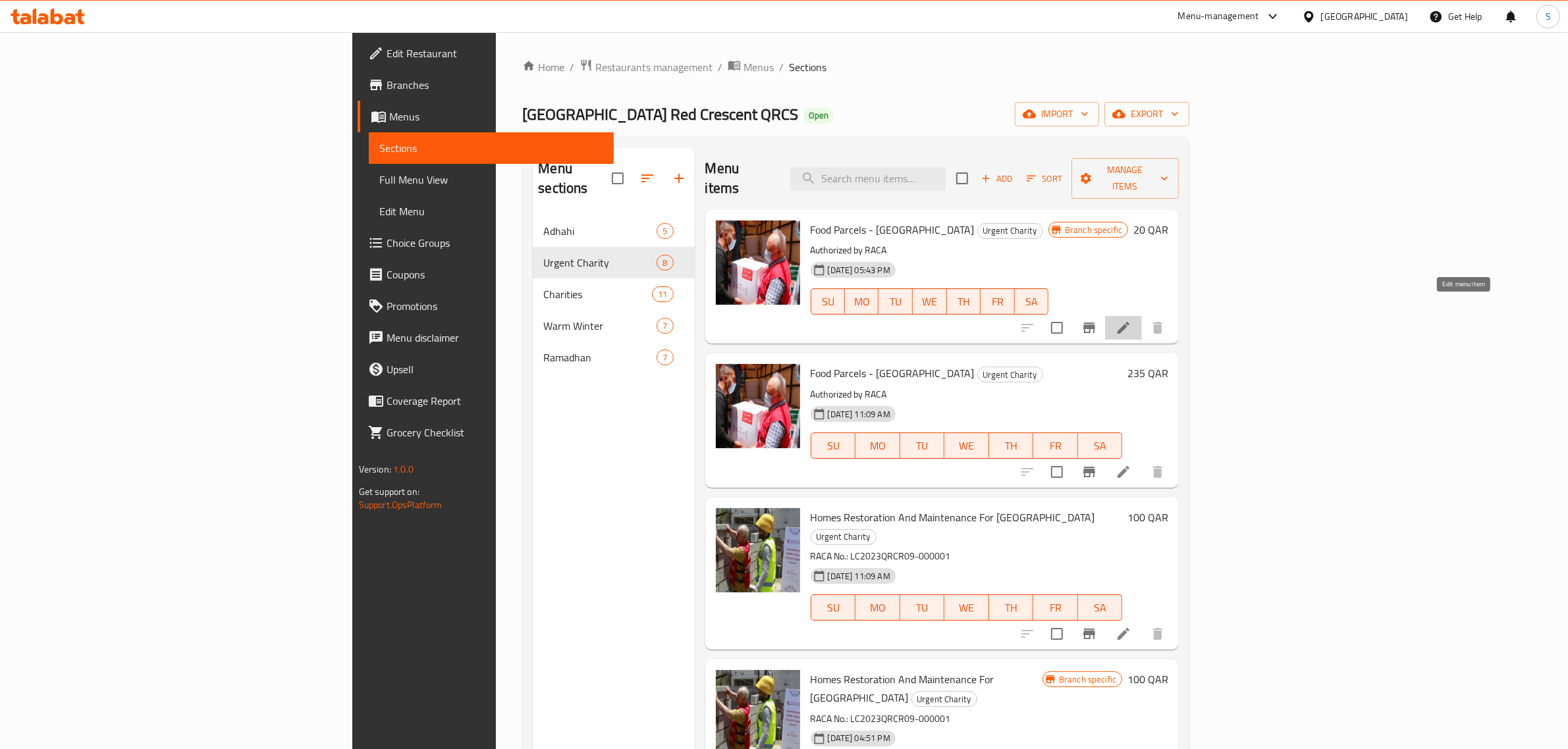
click at [1131, 320] on icon at bounding box center [1124, 327] width 16 height 16
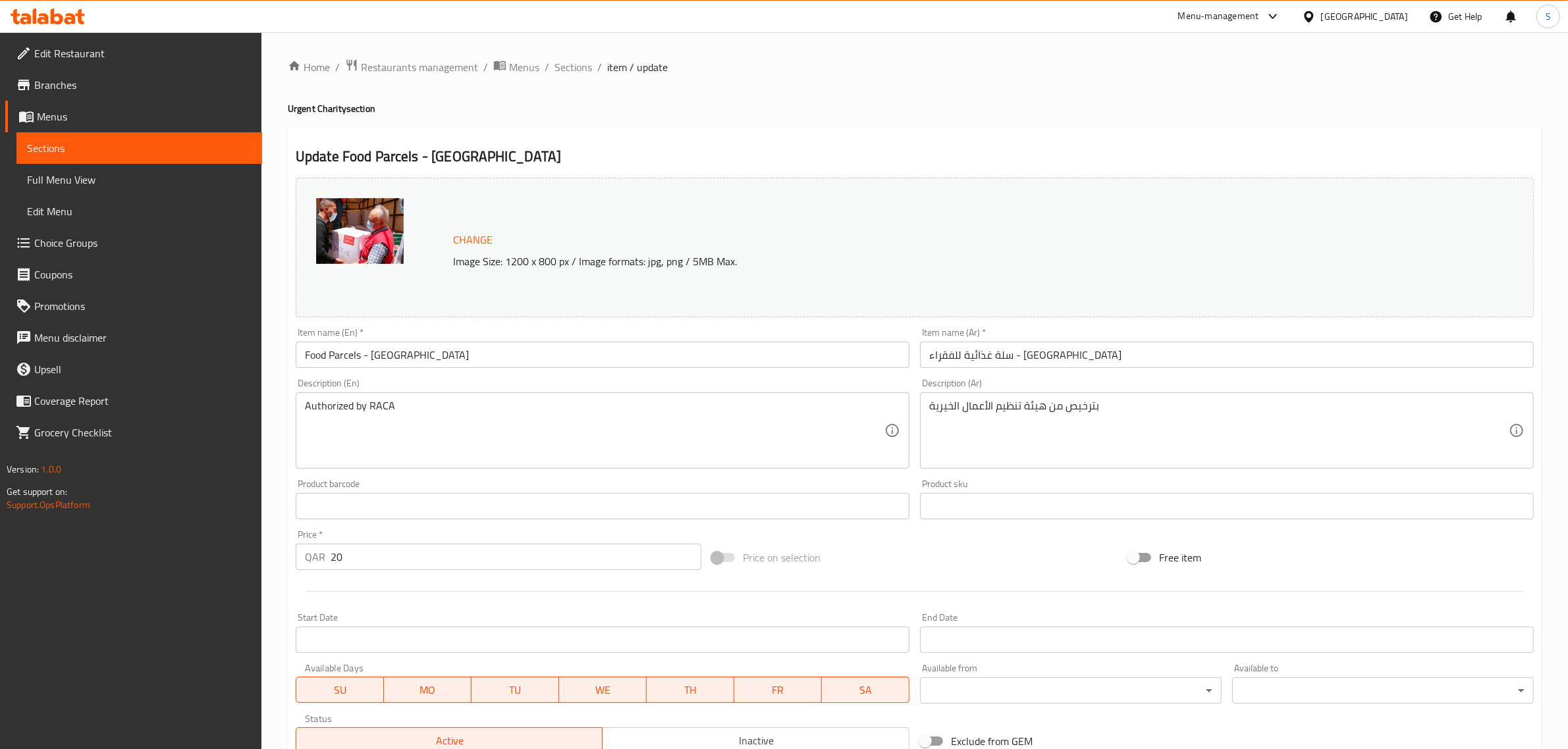
click at [469, 238] on span "Change" at bounding box center [473, 239] width 39 height 19
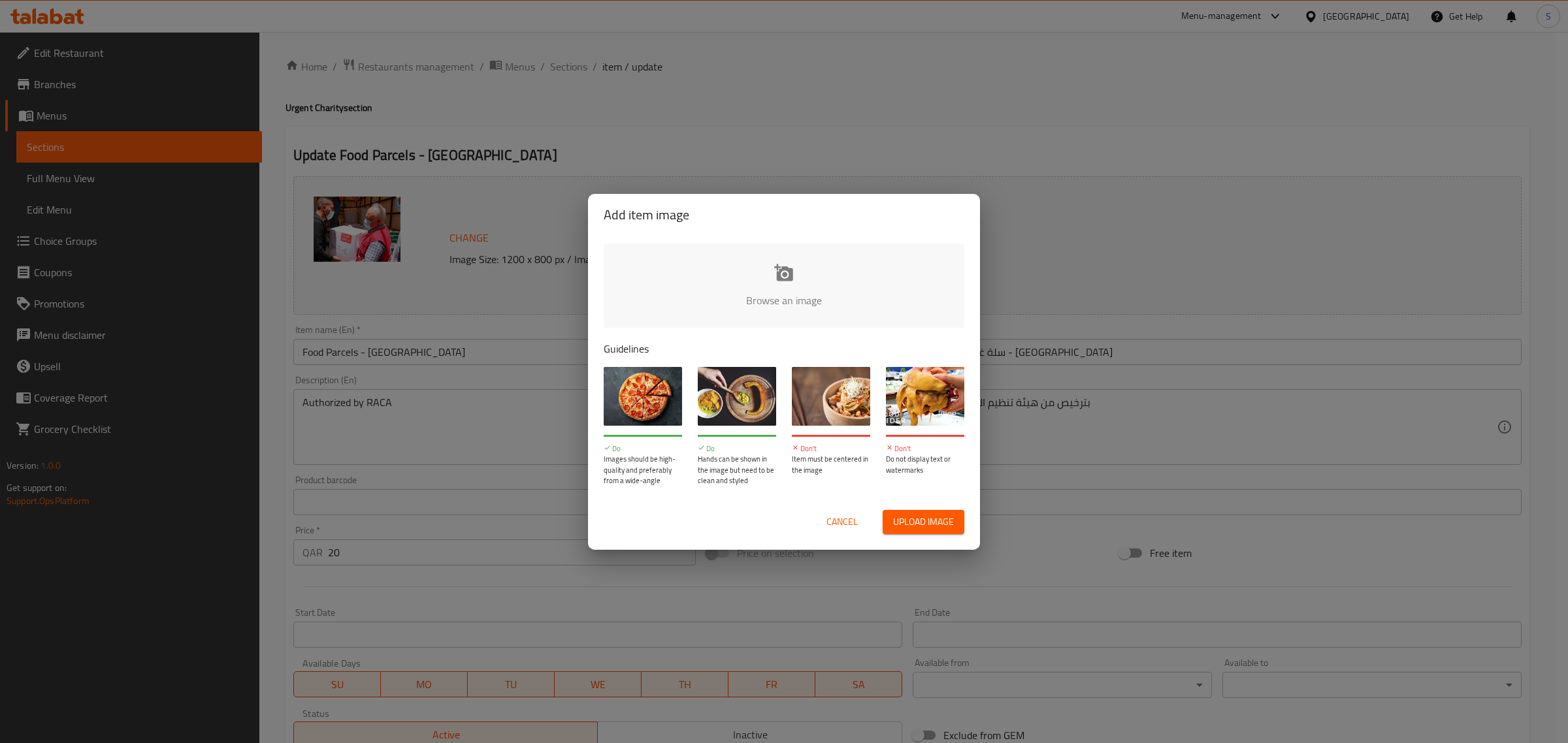
click at [707, 272] on input "file" at bounding box center [1226, 305] width 1244 height 122
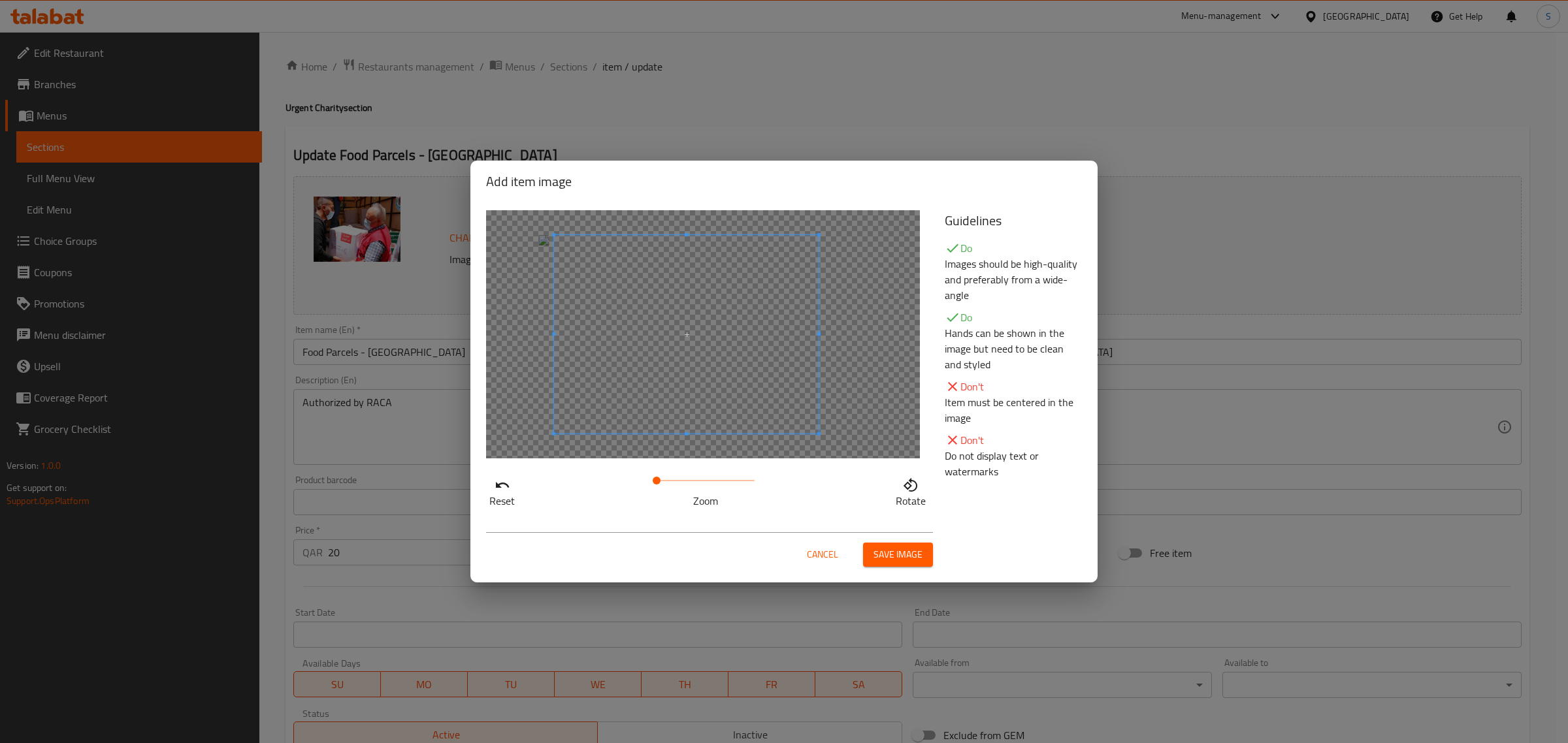
click at [668, 371] on span at bounding box center [687, 334] width 265 height 198
click at [892, 557] on span "Save image" at bounding box center [898, 555] width 49 height 17
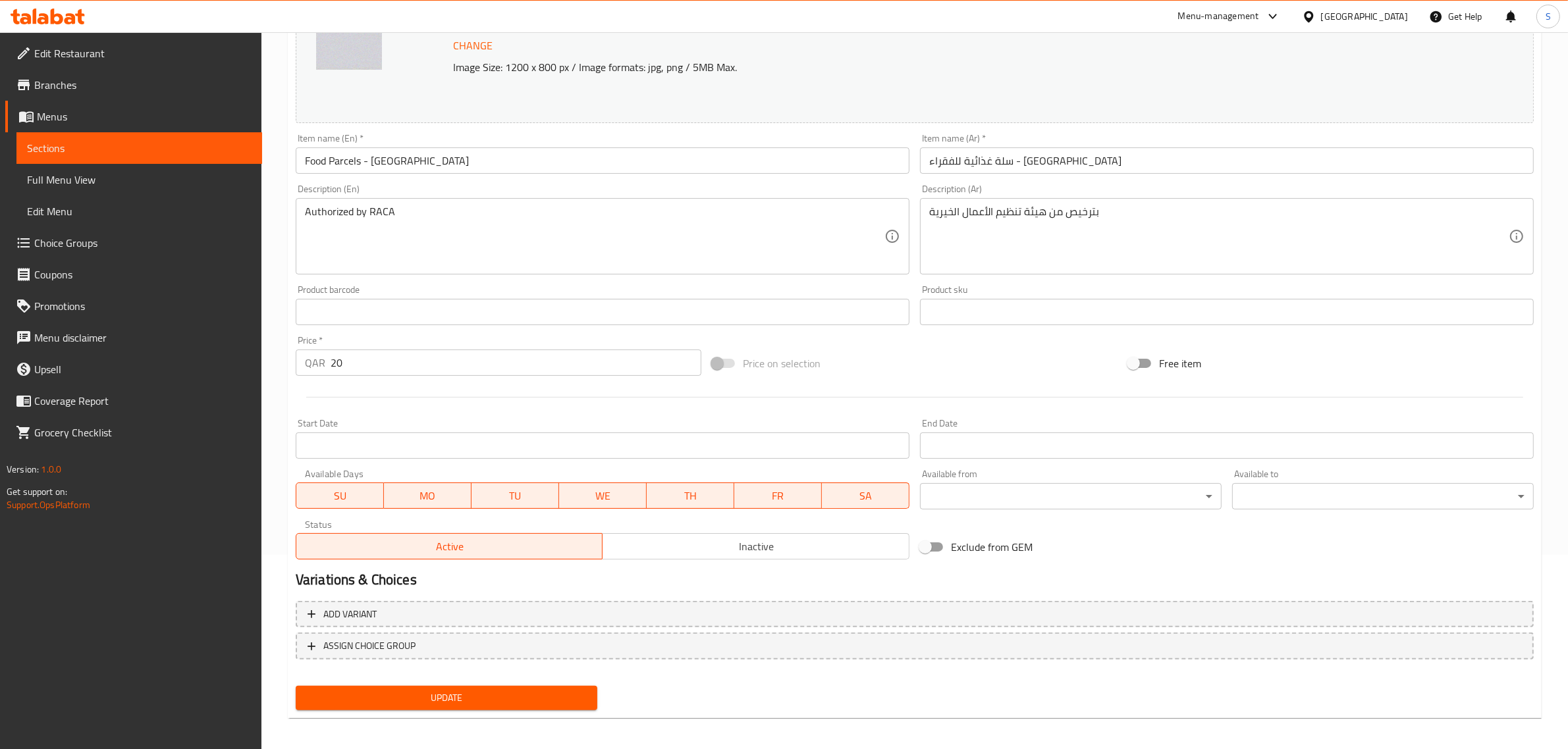
scroll to position [198, 0]
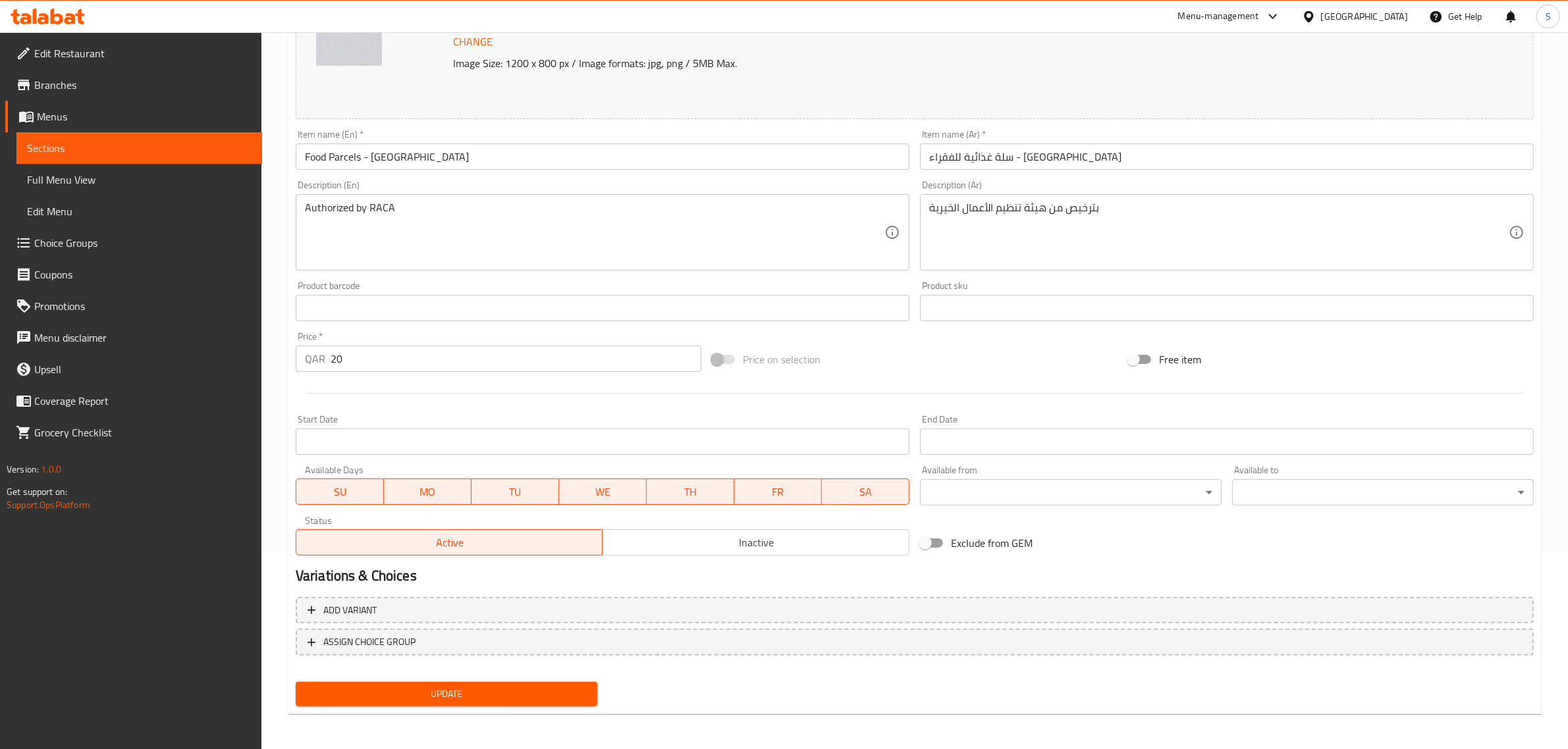
click at [448, 686] on span "Update" at bounding box center [447, 694] width 281 height 17
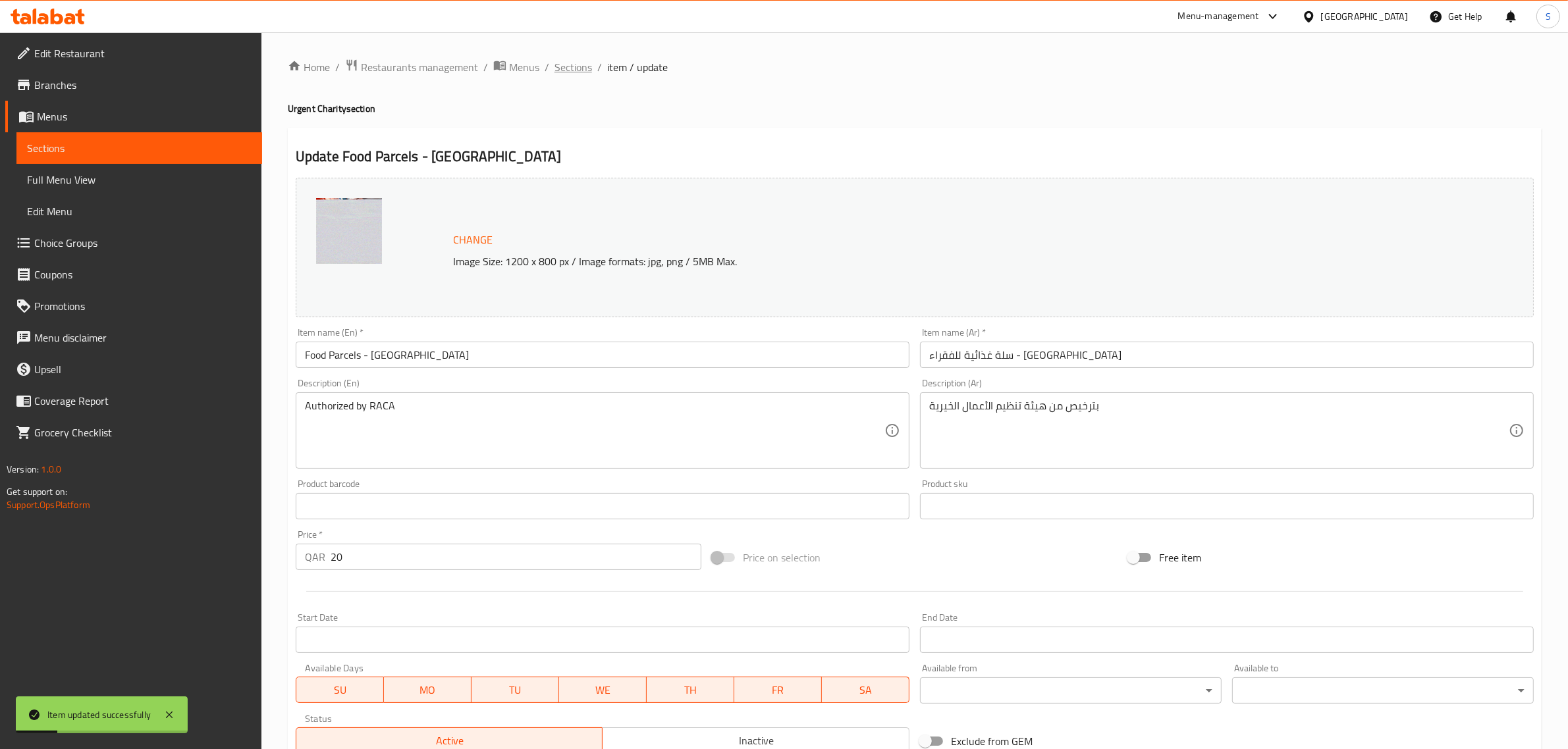
click at [570, 69] on span "Sections" at bounding box center [573, 67] width 38 height 16
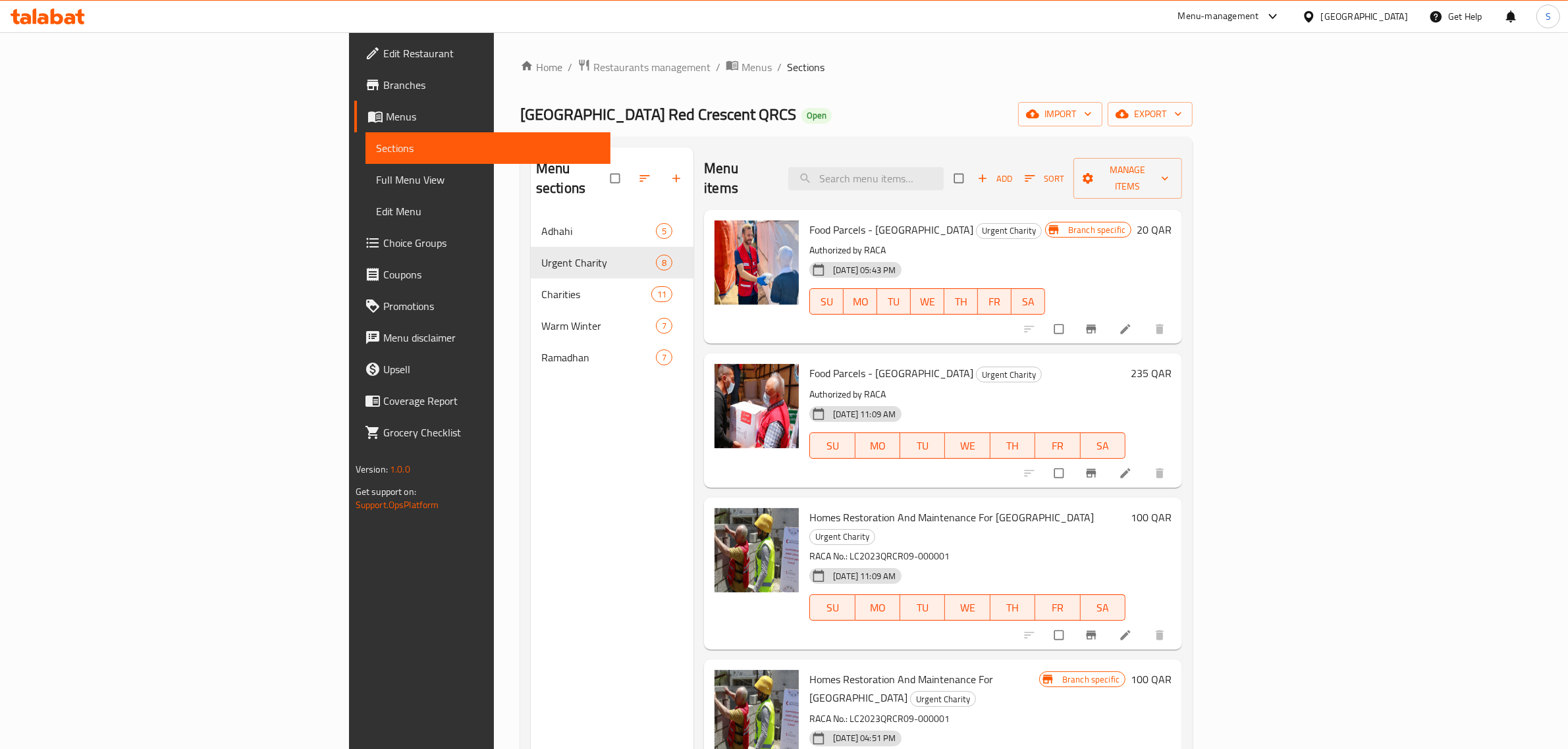
click at [1132, 467] on icon at bounding box center [1125, 474] width 13 height 13
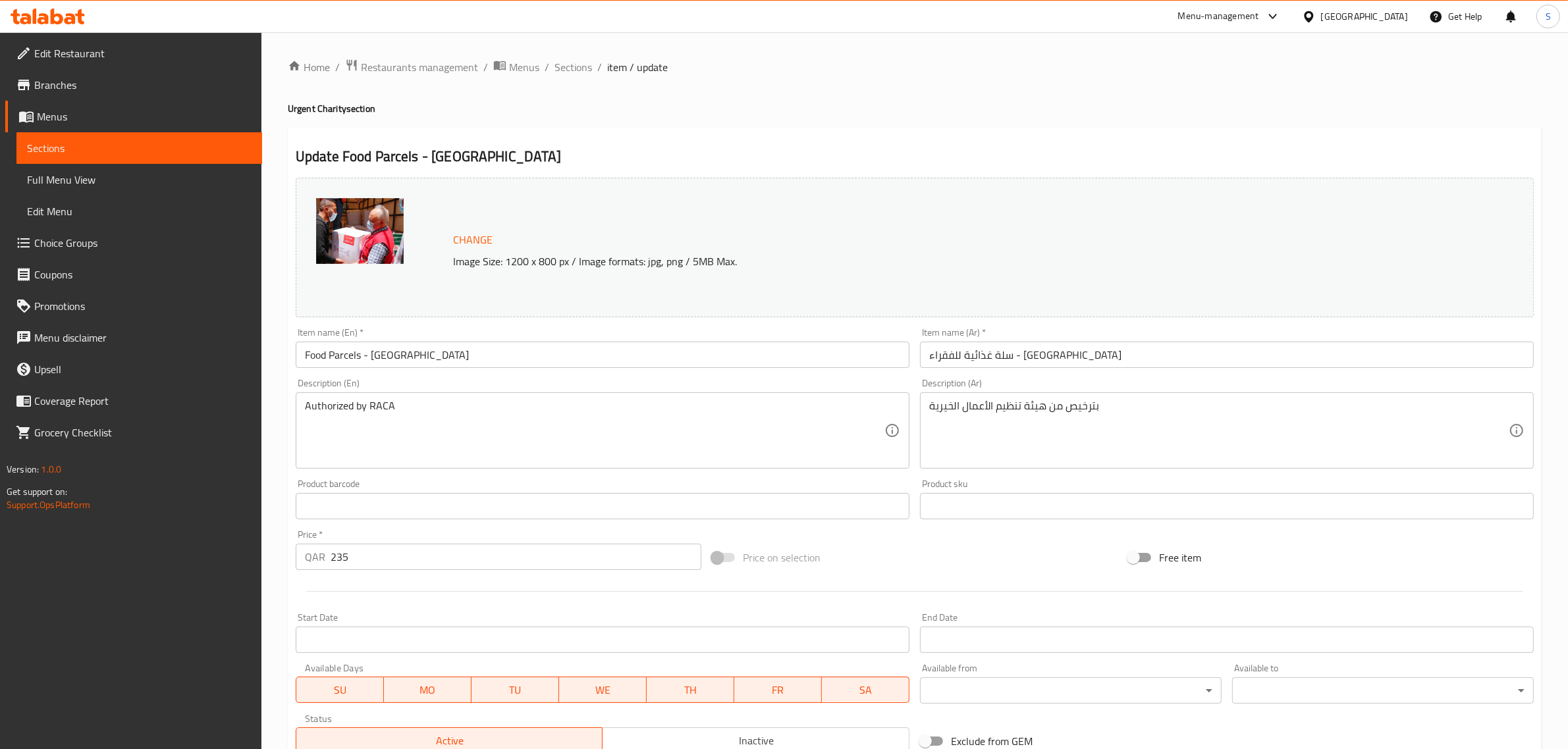
click at [361, 218] on img at bounding box center [359, 231] width 87 height 65
click at [480, 242] on span "Change" at bounding box center [473, 239] width 39 height 19
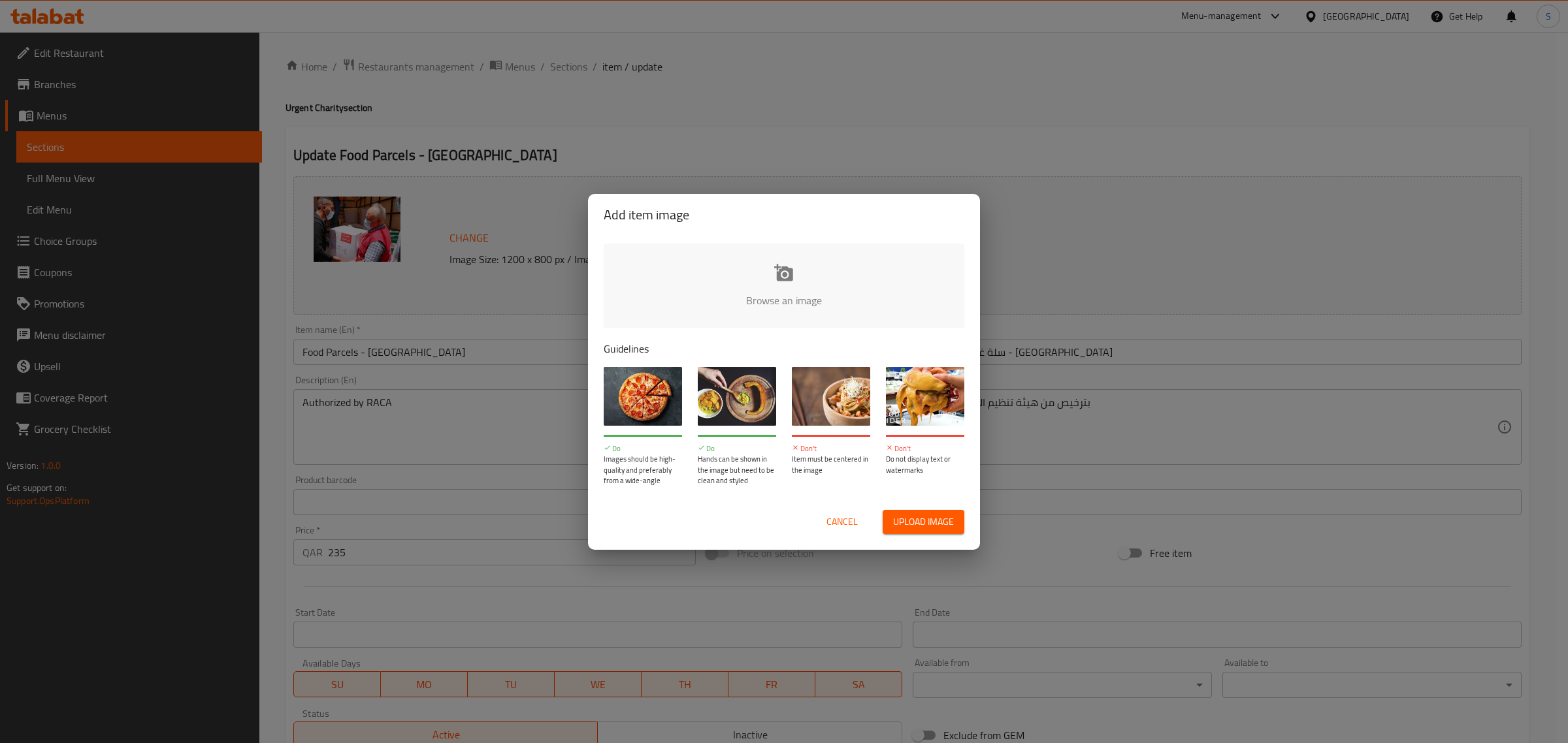
click at [762, 266] on input "file" at bounding box center [1226, 305] width 1244 height 122
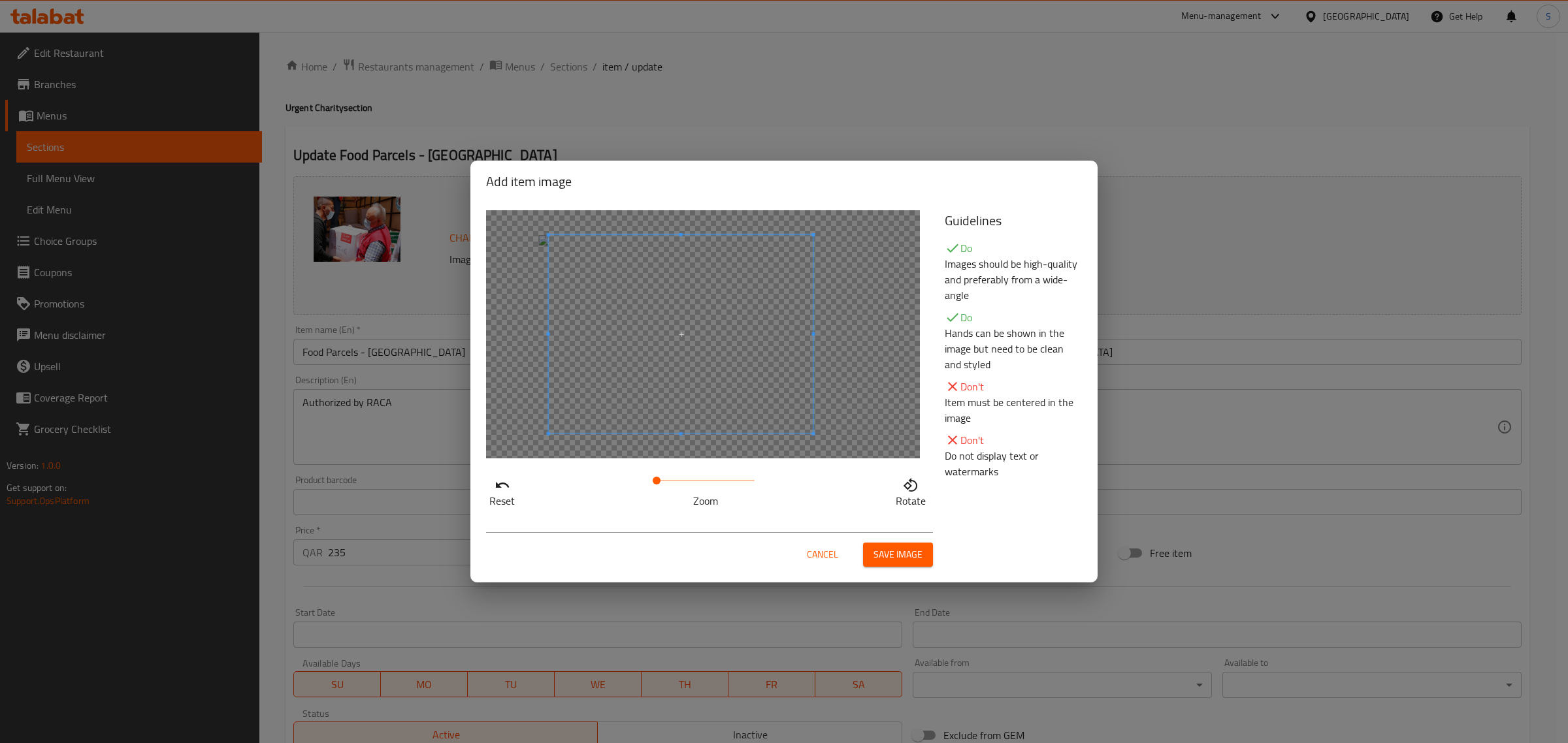
click at [794, 381] on span at bounding box center [682, 334] width 265 height 198
click at [887, 559] on span "Save image" at bounding box center [898, 555] width 49 height 17
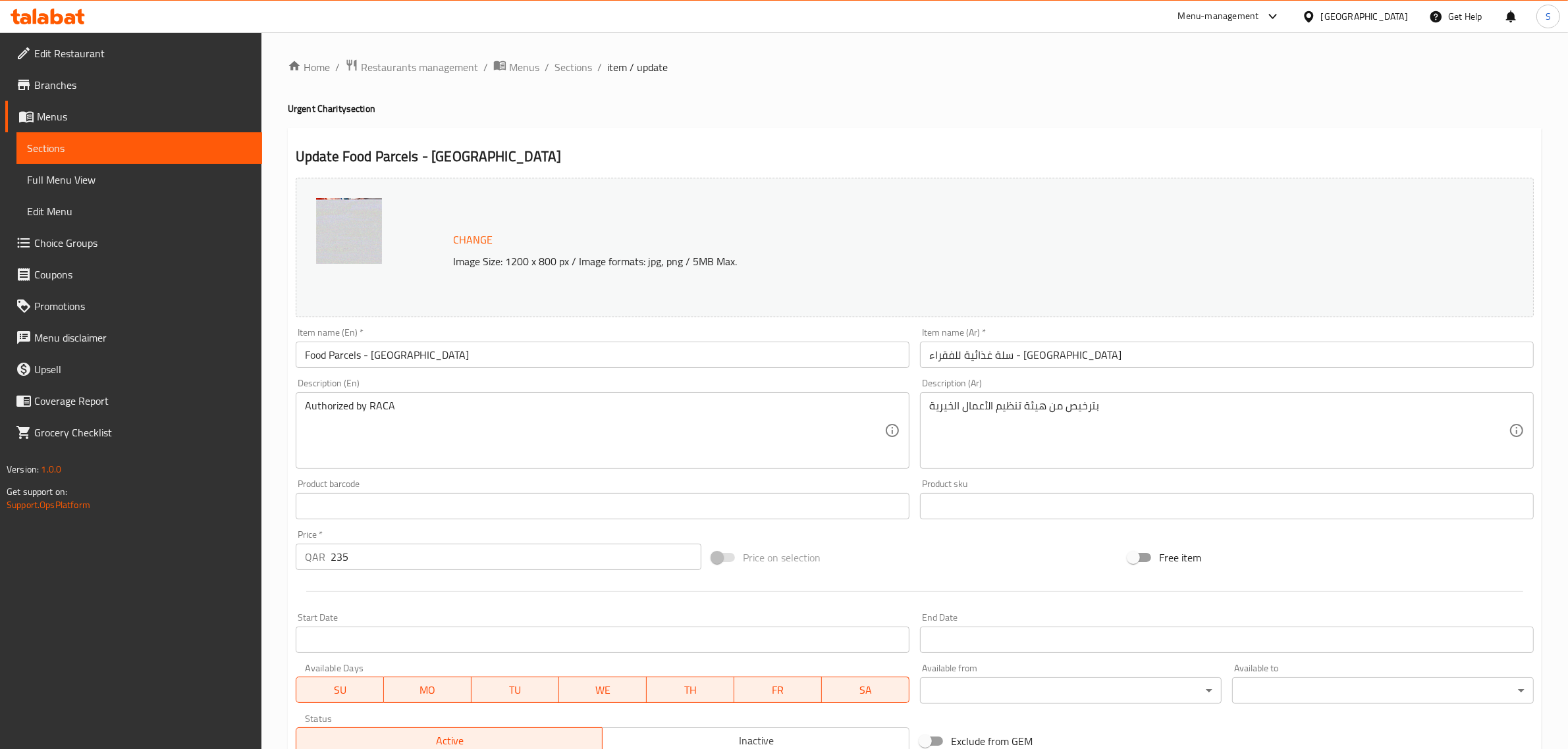
scroll to position [198, 0]
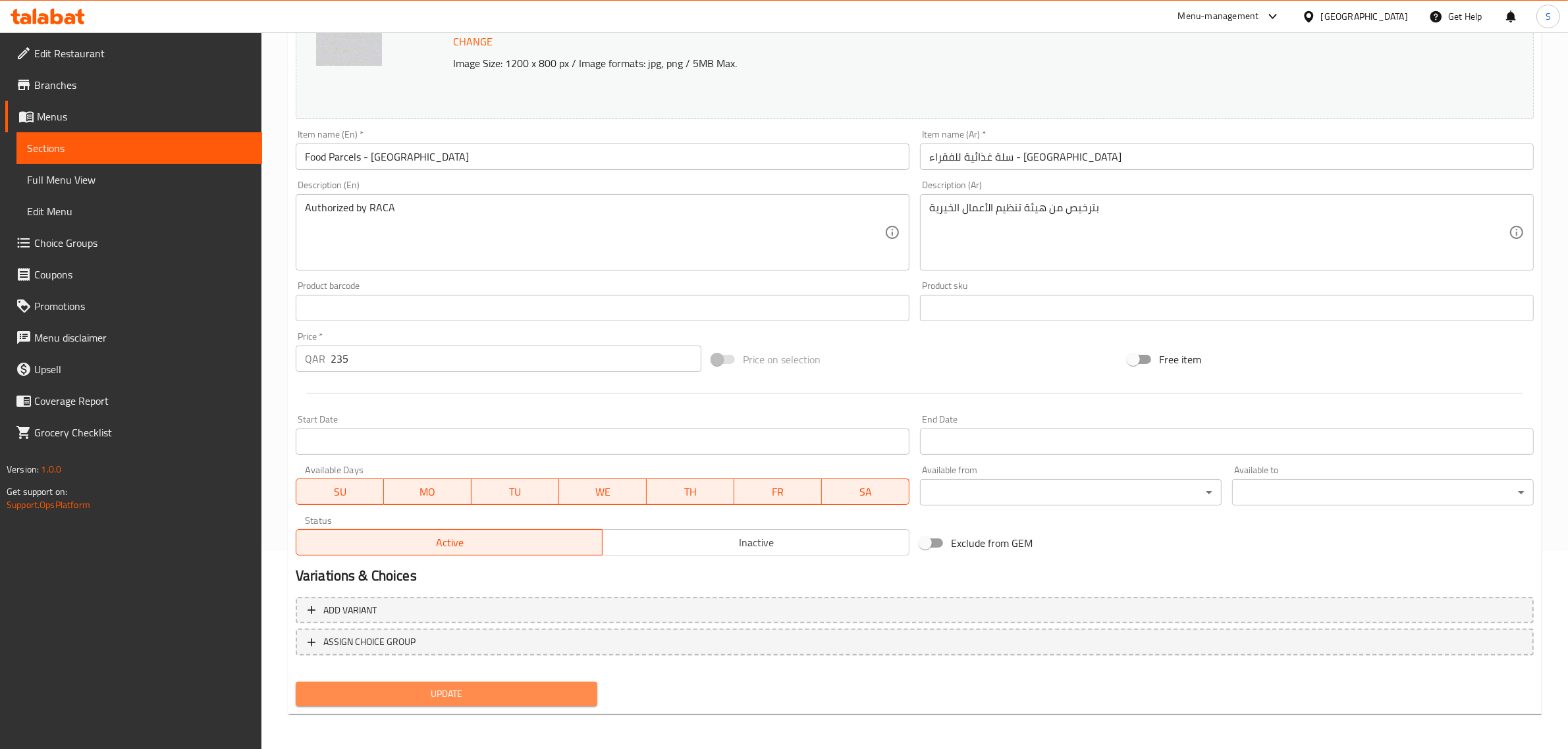
click at [496, 686] on span "Update" at bounding box center [447, 694] width 281 height 17
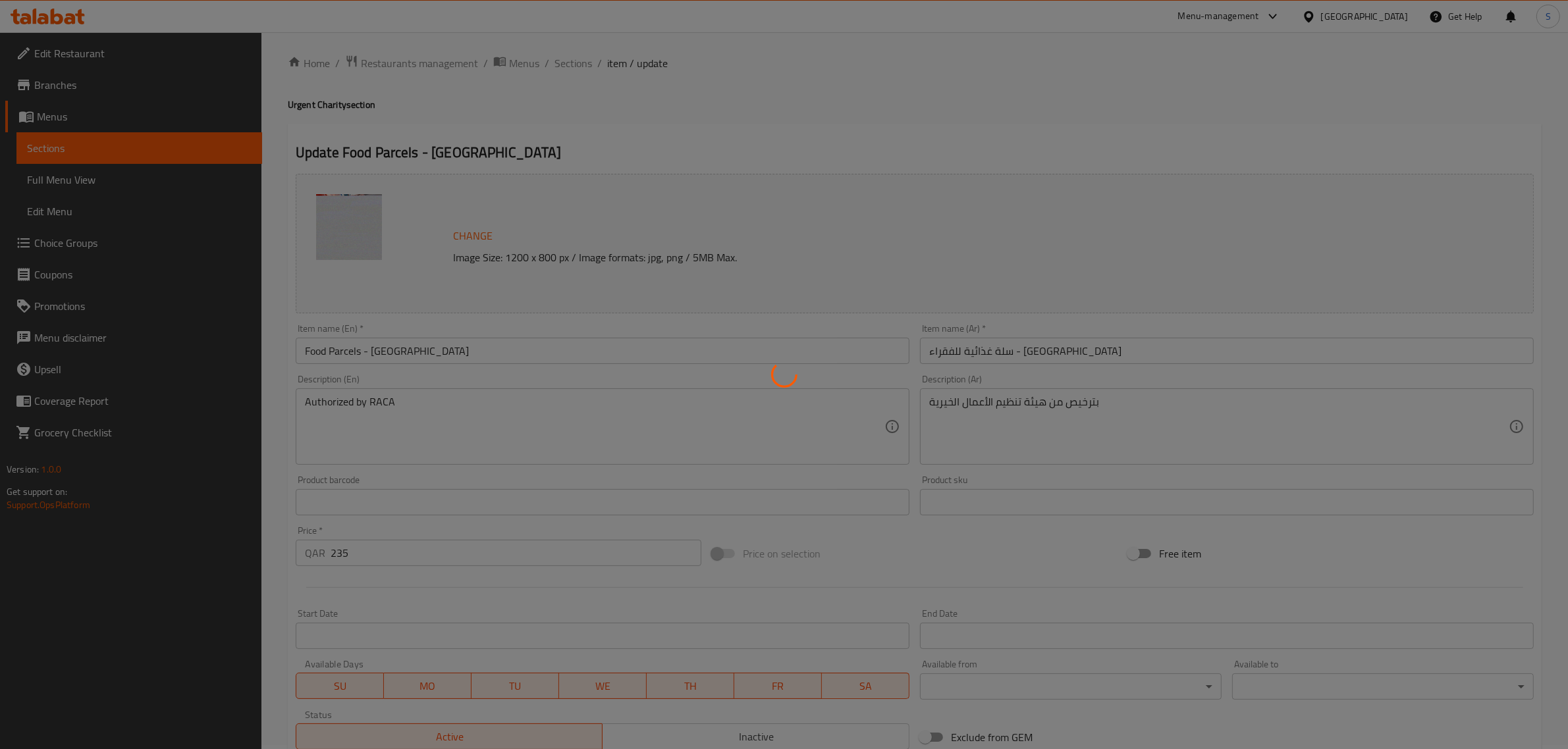
scroll to position [0, 0]
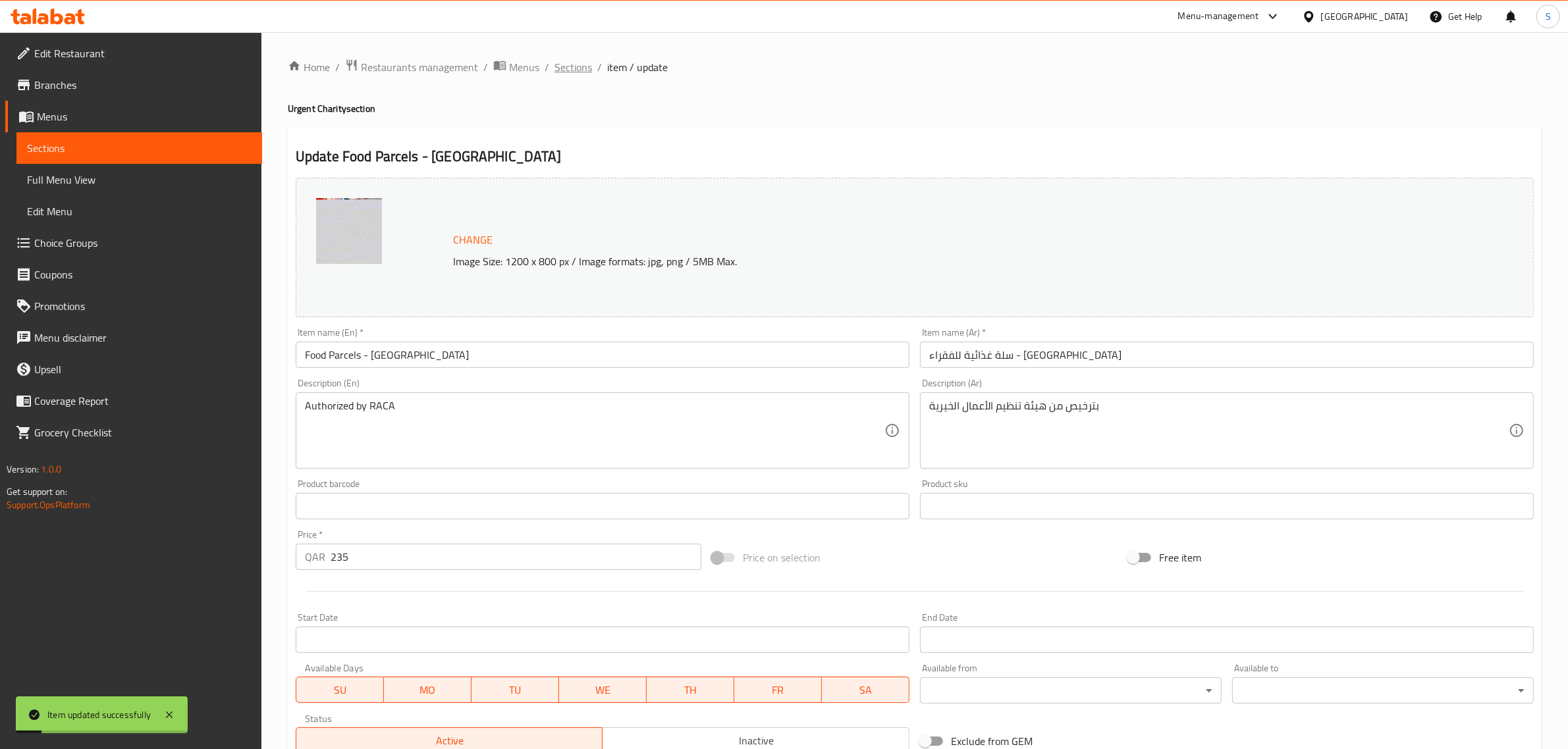
click at [574, 61] on span "Sections" at bounding box center [573, 67] width 38 height 16
